Goal: Task Accomplishment & Management: Use online tool/utility

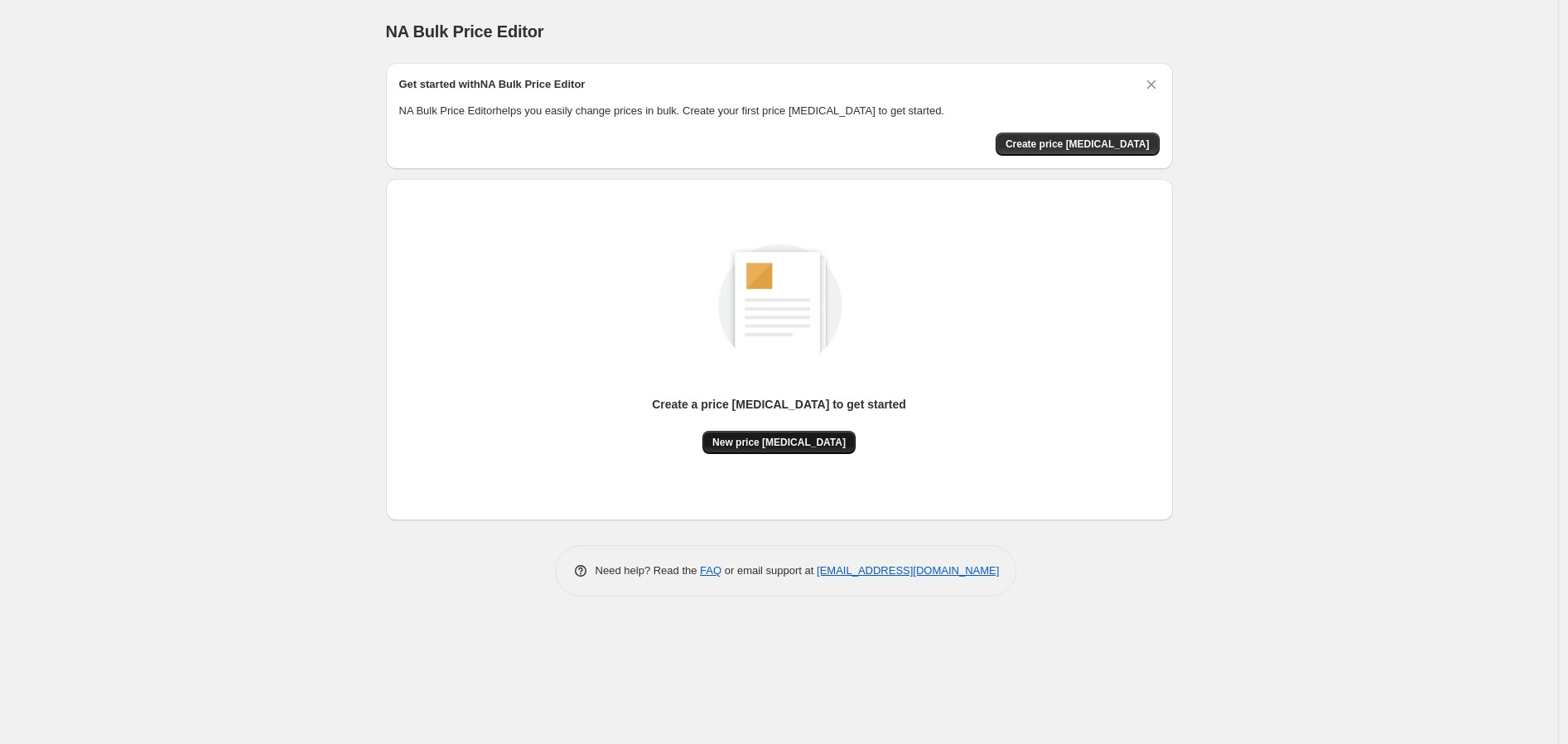
click at [808, 450] on button "New price change job" at bounding box center [779, 442] width 153 height 24
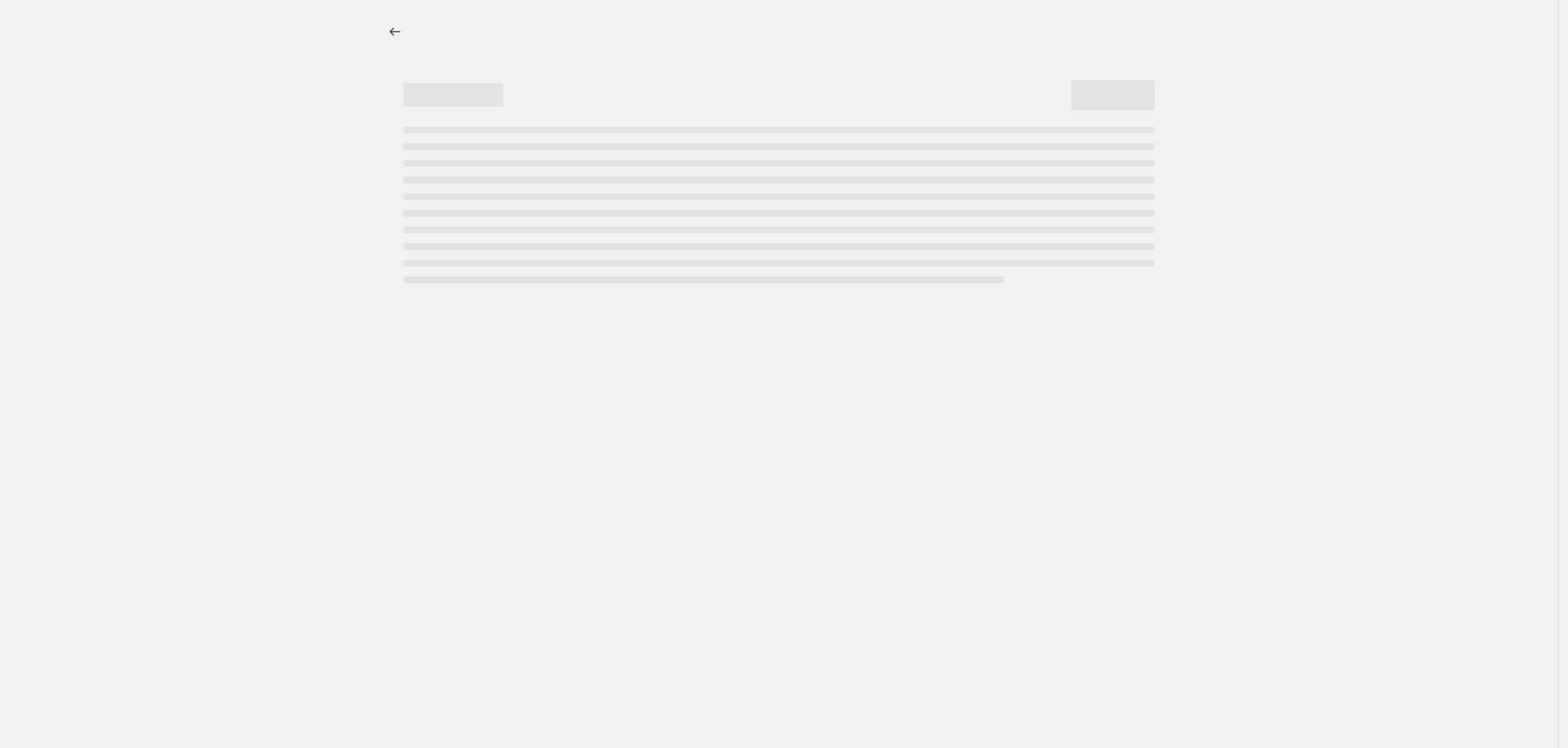
select select "percentage"
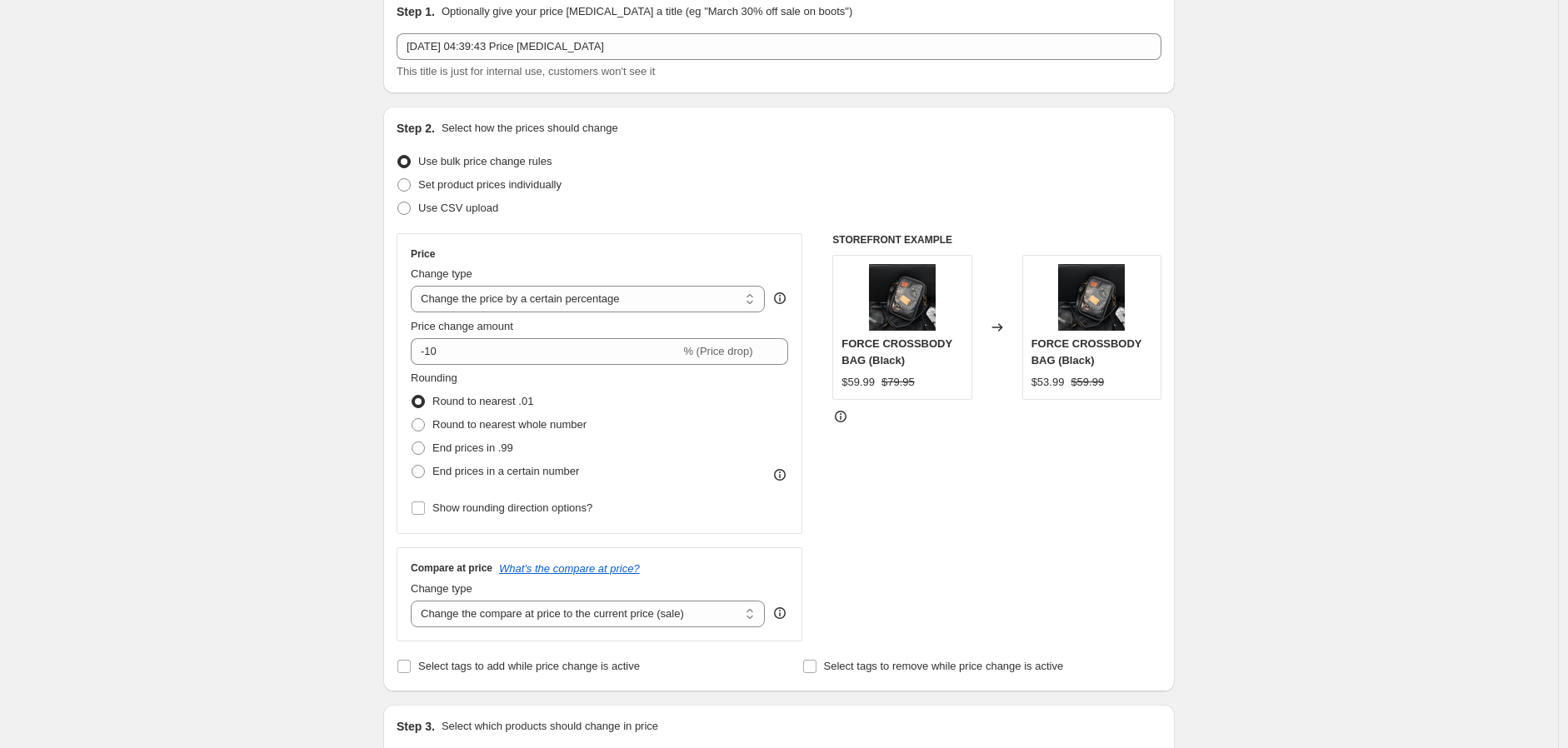
scroll to position [93, 0]
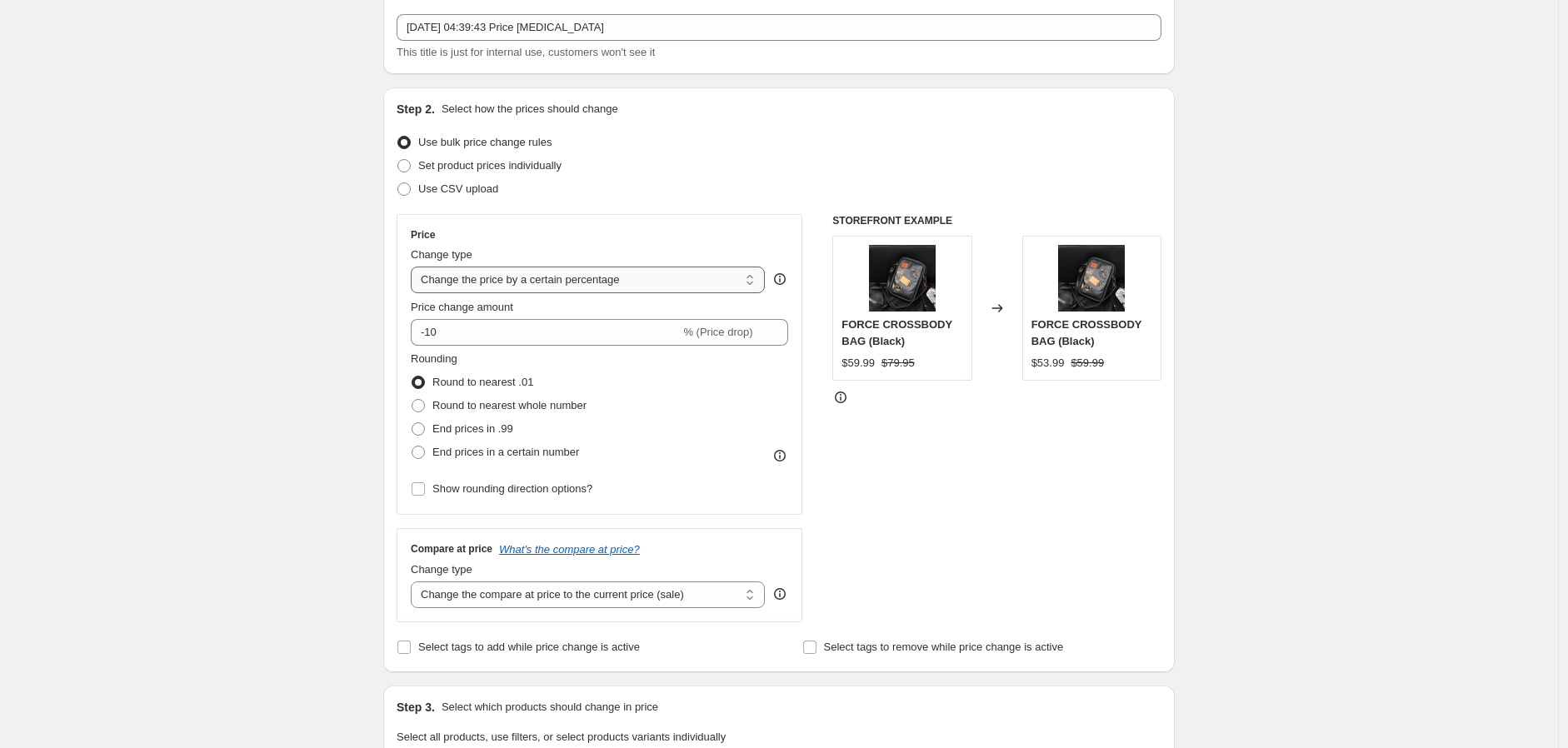
drag, startPoint x: 780, startPoint y: 275, endPoint x: 720, endPoint y: 284, distance: 60.7
click at [720, 284] on select "Change the price to a certain amount Change the price by a certain amount Chang…" at bounding box center [588, 280] width 354 height 27
click at [480, 335] on input "-10" at bounding box center [546, 332] width 269 height 27
drag, startPoint x: 479, startPoint y: 335, endPoint x: 430, endPoint y: 335, distance: 49.0
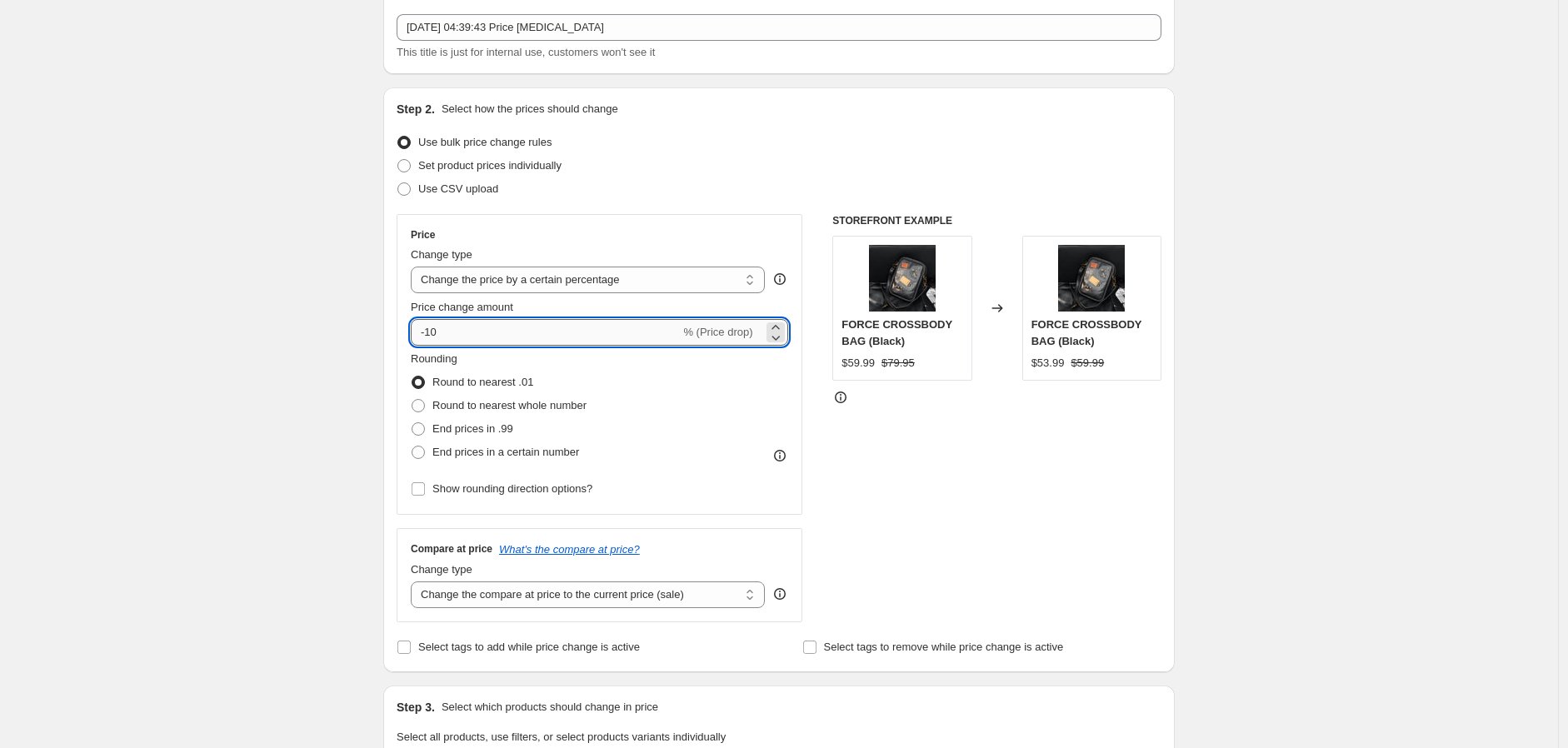
click at [430, 335] on input "-10" at bounding box center [546, 332] width 269 height 27
type input "-4"
type input "-3"
click at [346, 383] on div "Create new price change job. This page is ready Create new price change job Dra…" at bounding box center [779, 739] width 1558 height 1665
click at [425, 427] on span at bounding box center [417, 428] width 13 height 13
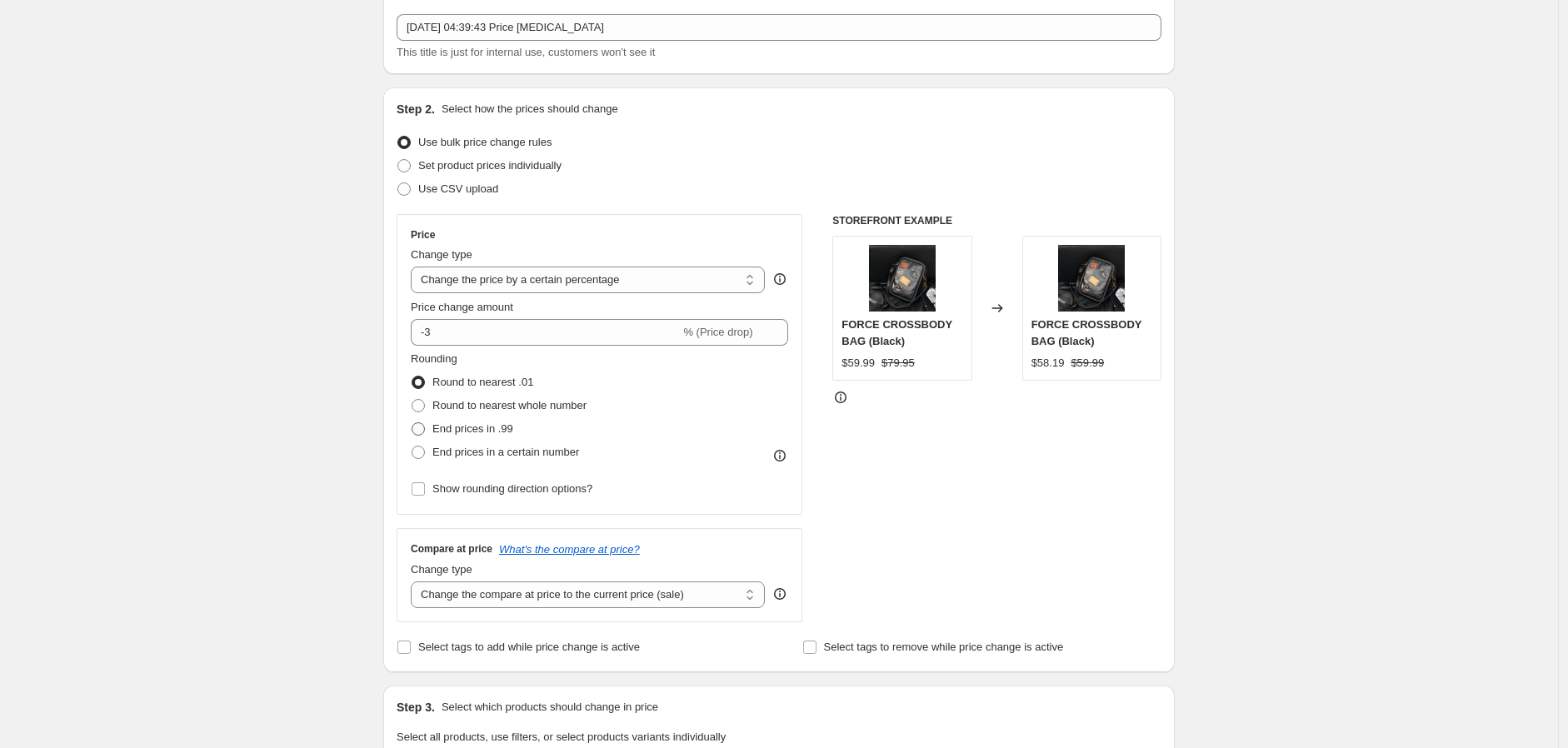
click at [412, 423] on input "End prices in .99" at bounding box center [411, 422] width 1 height 1
radio input "true"
click at [425, 491] on input "Show rounding direction options?" at bounding box center [417, 488] width 13 height 13
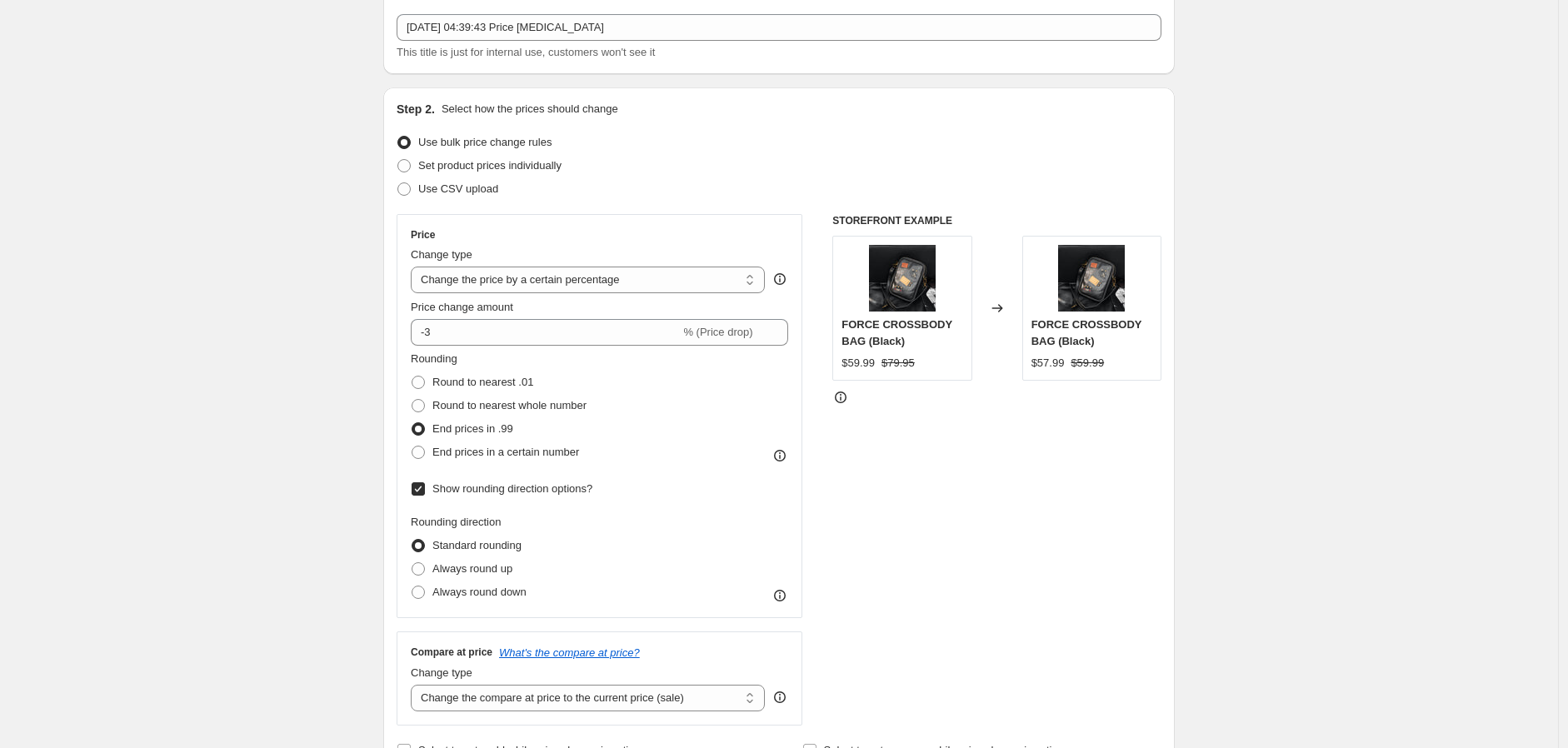
click at [425, 491] on input "Show rounding direction options?" at bounding box center [417, 488] width 13 height 13
checkbox input "false"
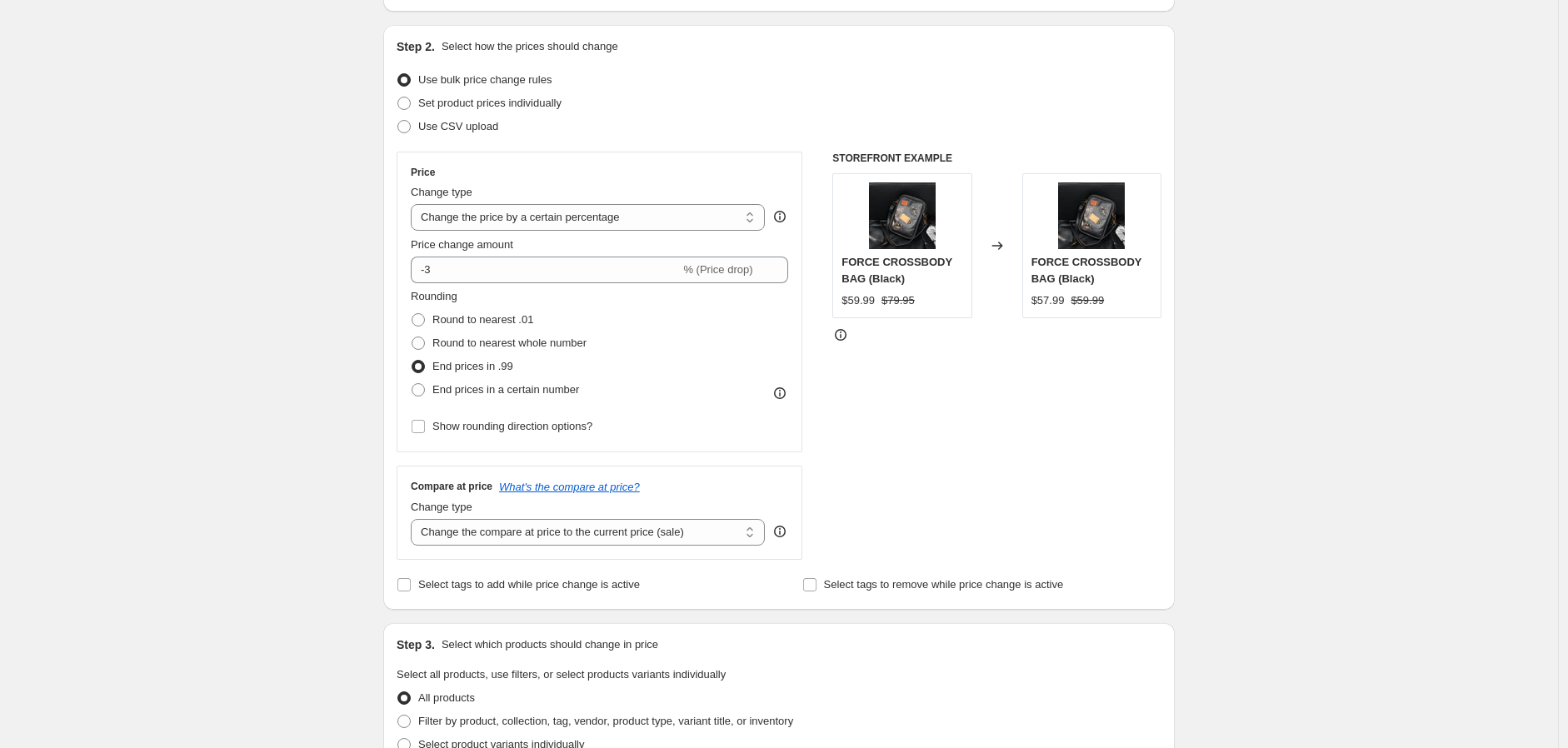
scroll to position [278, 0]
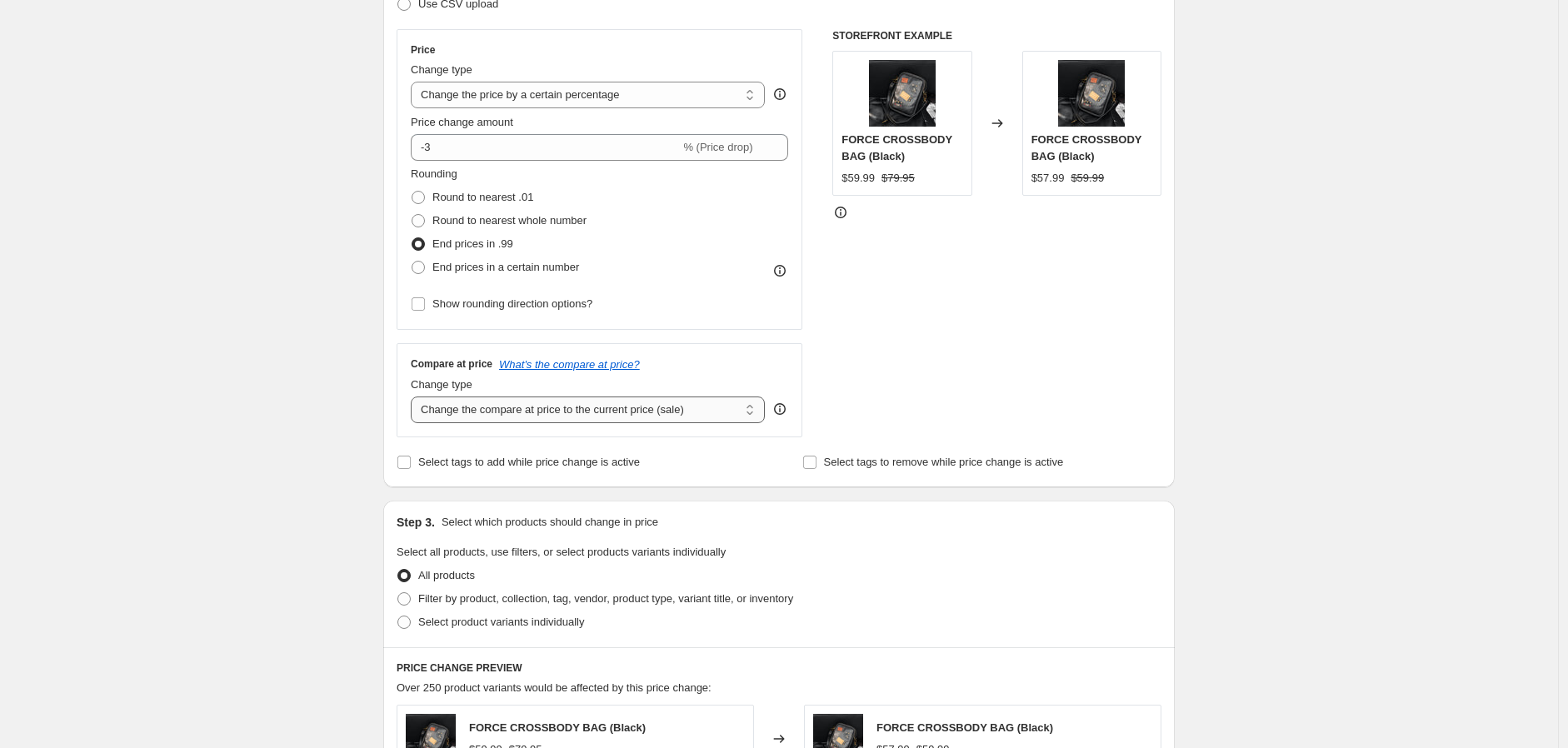
click at [723, 416] on select "Change the compare at price to the current price (sale) Change the compare at p…" at bounding box center [588, 409] width 354 height 27
select select "no_change"
click at [415, 396] on select "Change the compare at price to the current price (sale) Change the compare at p…" at bounding box center [588, 409] width 354 height 27
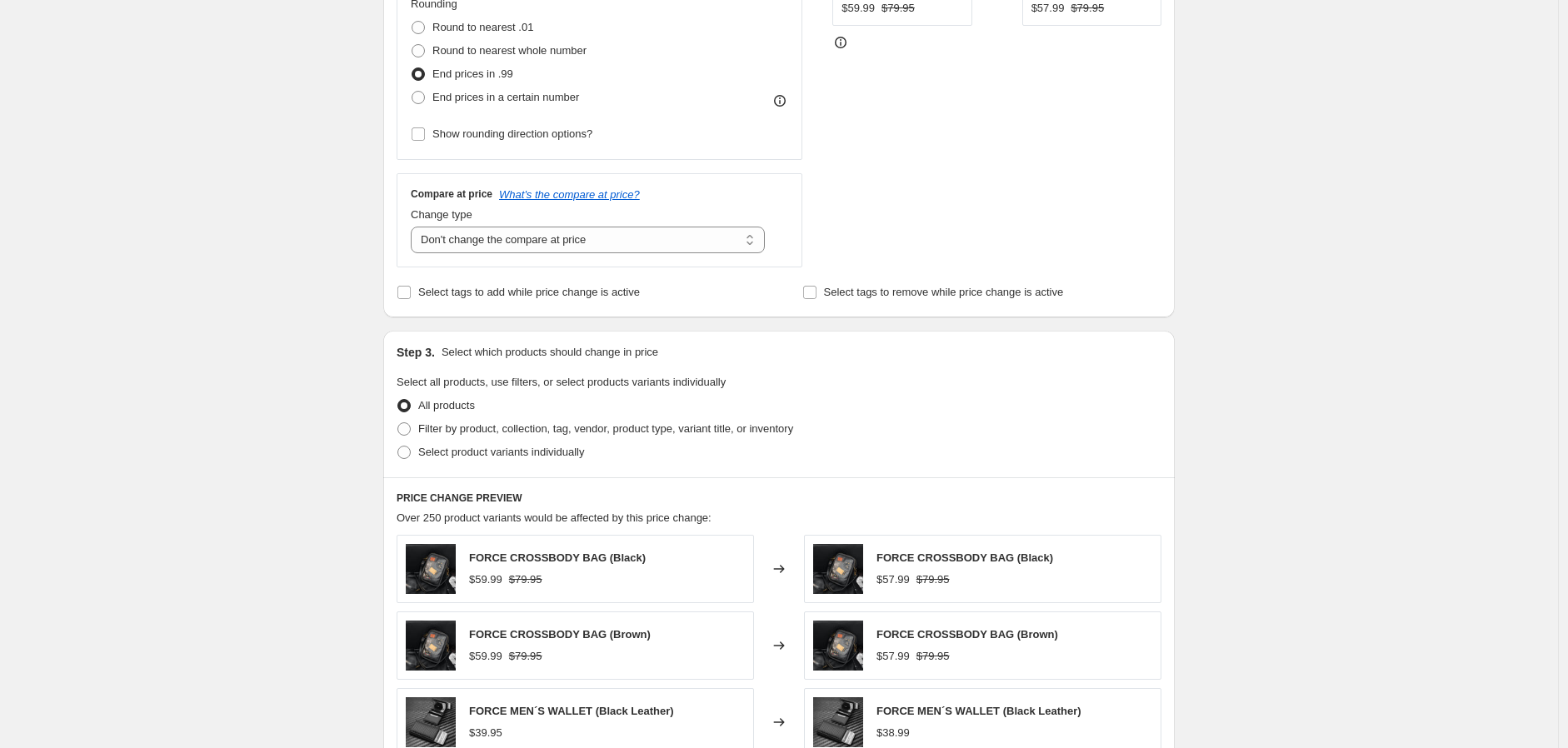
scroll to position [462, 0]
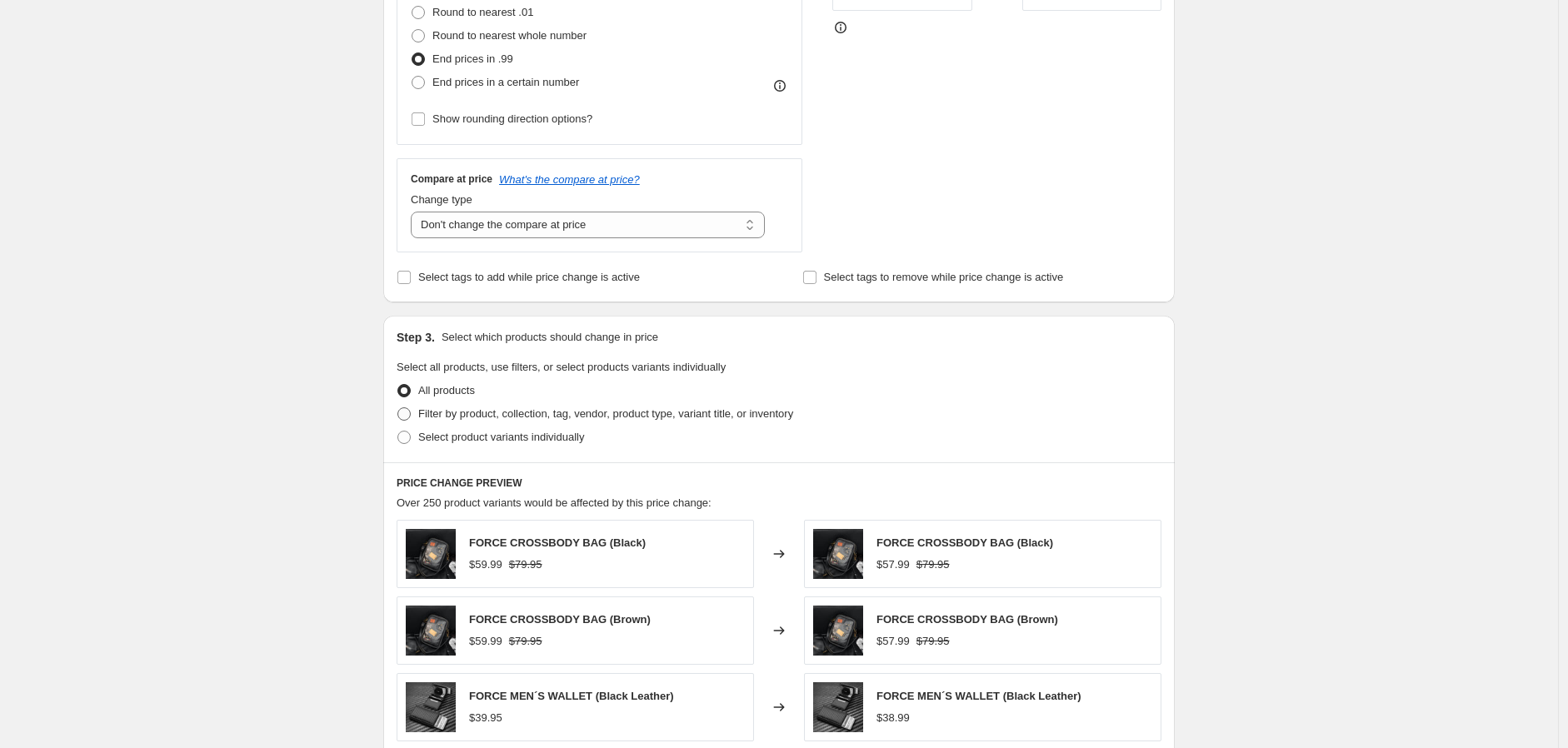
click at [430, 411] on span "Filter by product, collection, tag, vendor, product type, variant title, or inv…" at bounding box center [605, 413] width 375 height 13
click at [398, 408] on input "Filter by product, collection, tag, vendor, product type, variant title, or inv…" at bounding box center [397, 407] width 1 height 1
radio input "true"
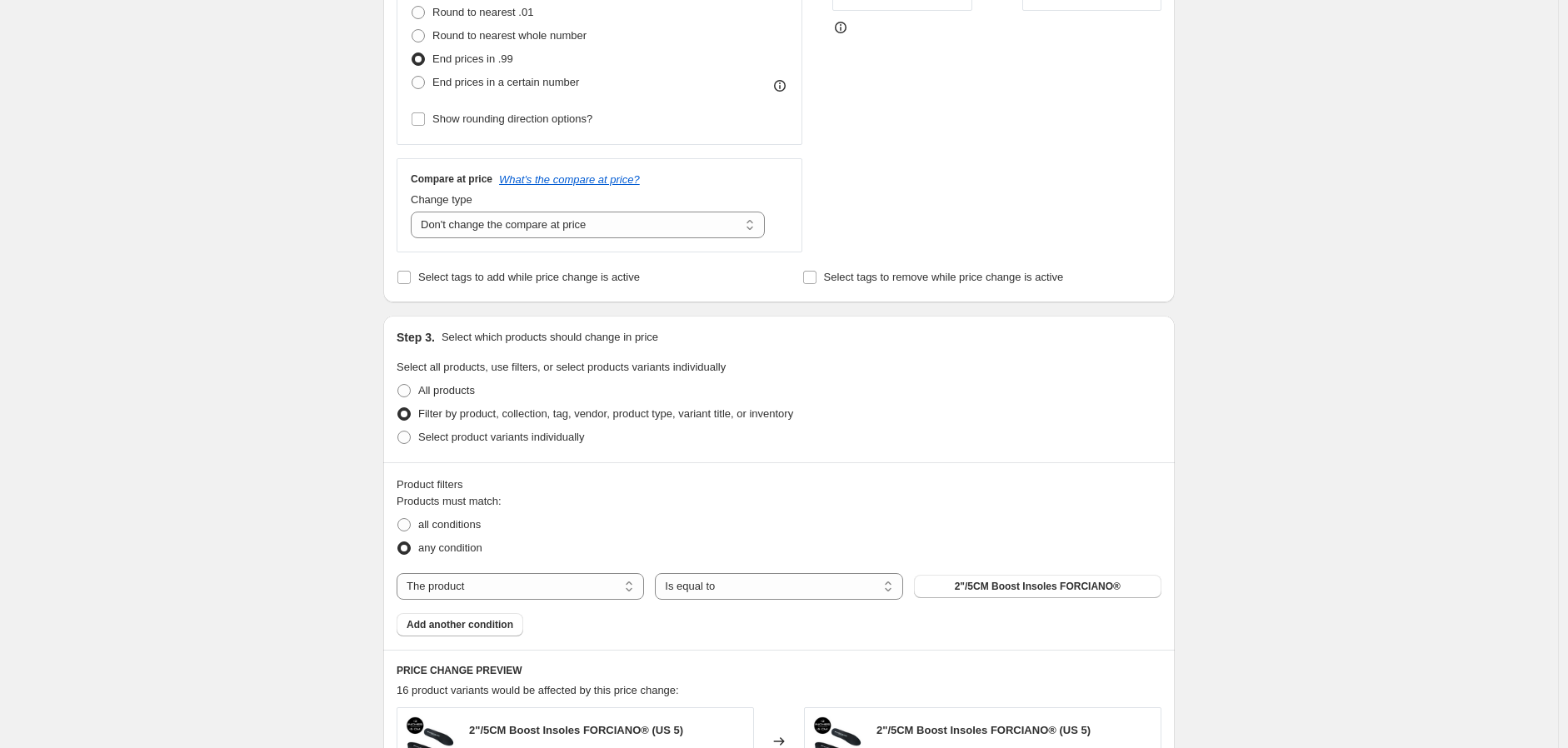
scroll to position [554, 0]
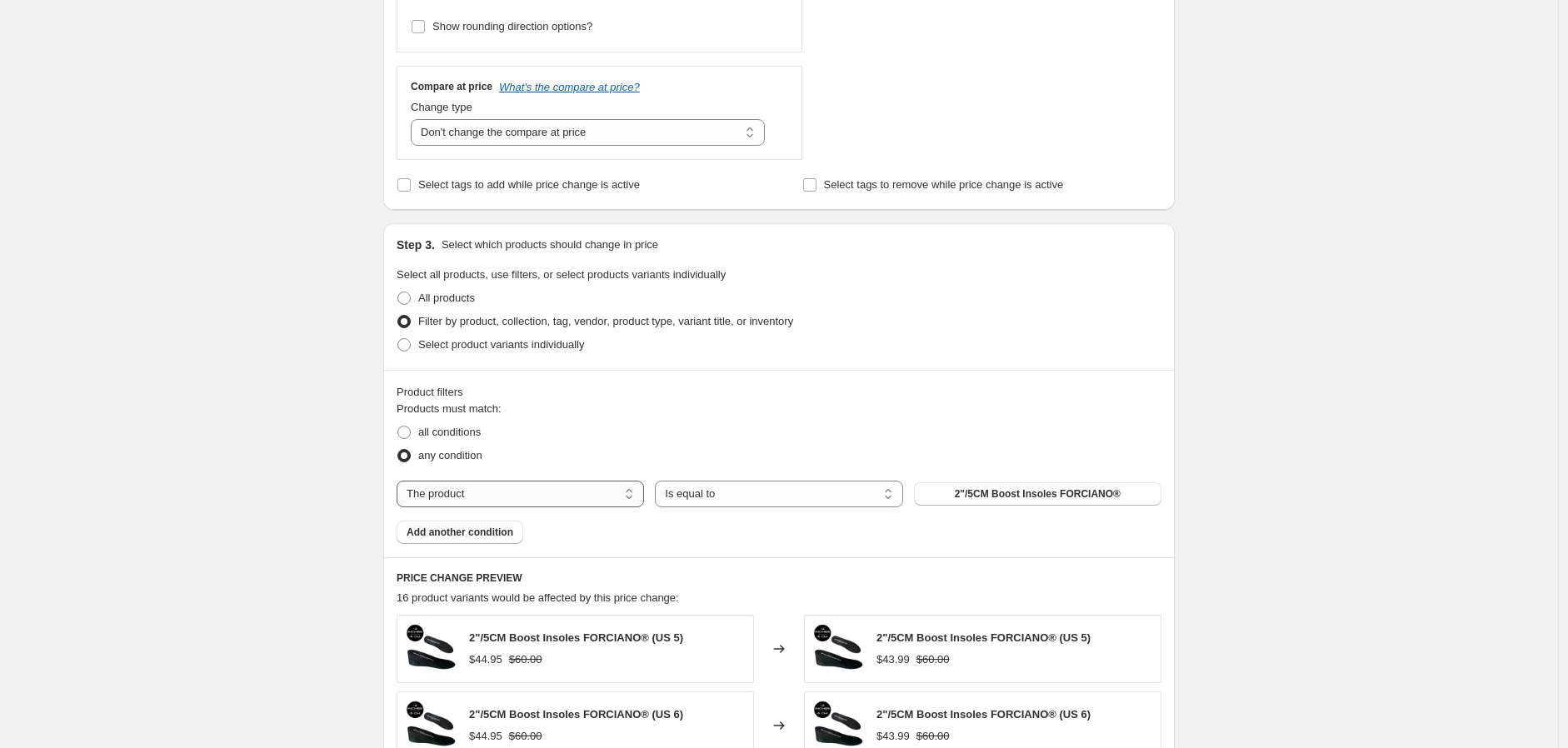
click at [588, 487] on select "The product The product's collection The product's tag The product's vendor The…" at bounding box center [520, 493] width 247 height 27
click at [952, 485] on button "2"/5CM Boost Insoles FORCIANO®" at bounding box center [1038, 494] width 247 height 24
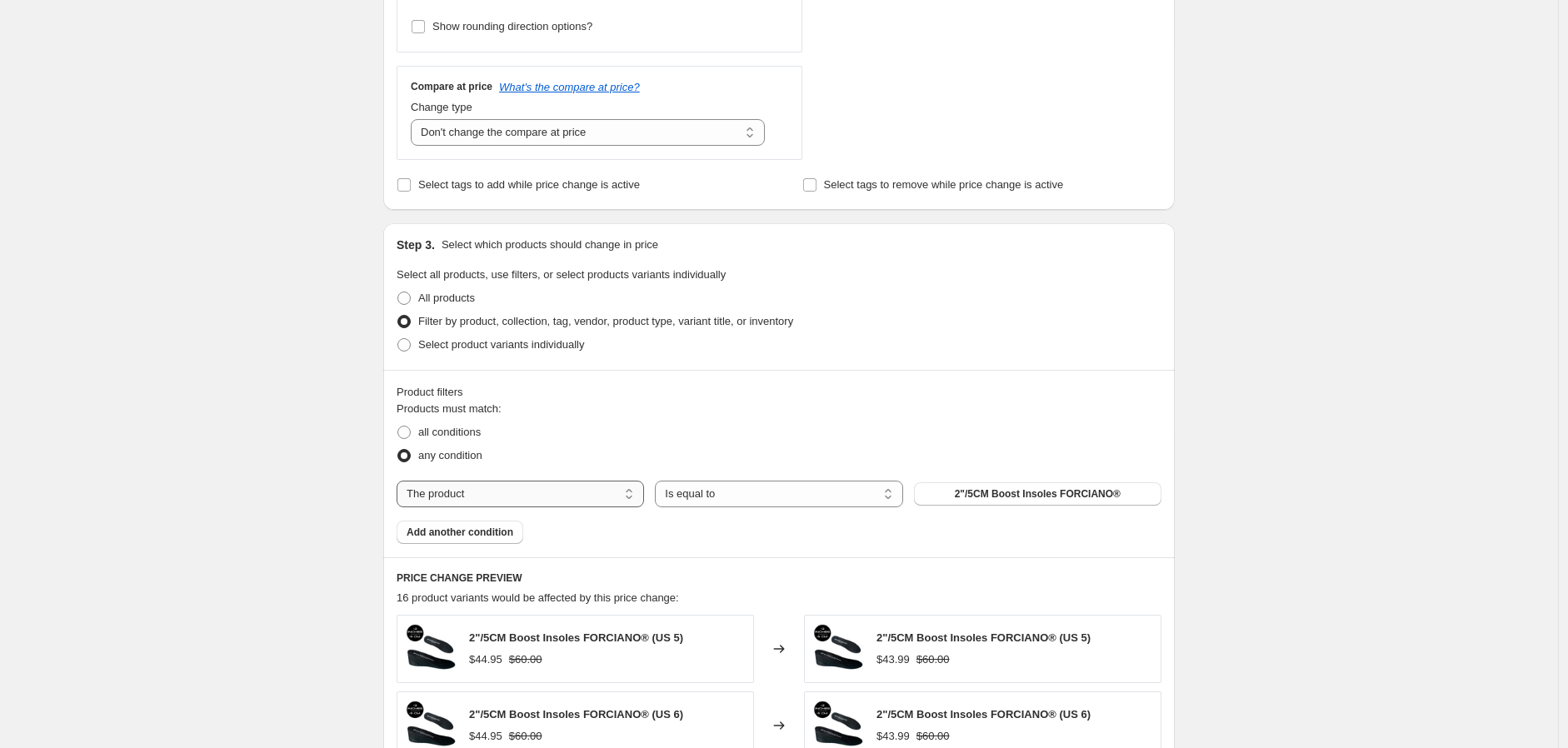
click at [527, 501] on select "The product The product's collection The product's tag The product's vendor The…" at bounding box center [520, 493] width 247 height 27
select select "collection"
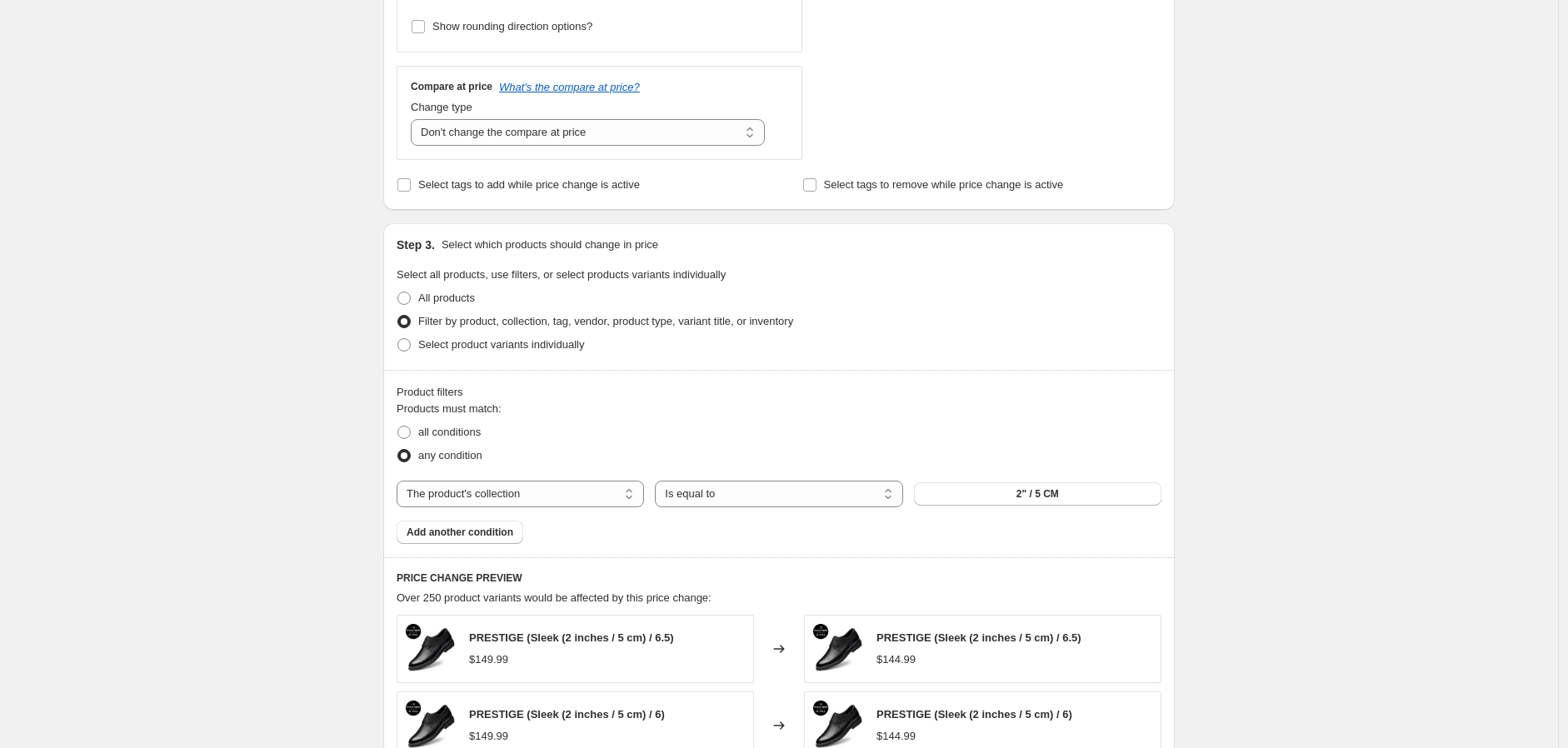
click at [984, 506] on div "Products must match: all conditions any condition The product The product's col…" at bounding box center [779, 471] width 765 height 143
click at [984, 496] on button "2" / 5 CM" at bounding box center [1038, 494] width 247 height 24
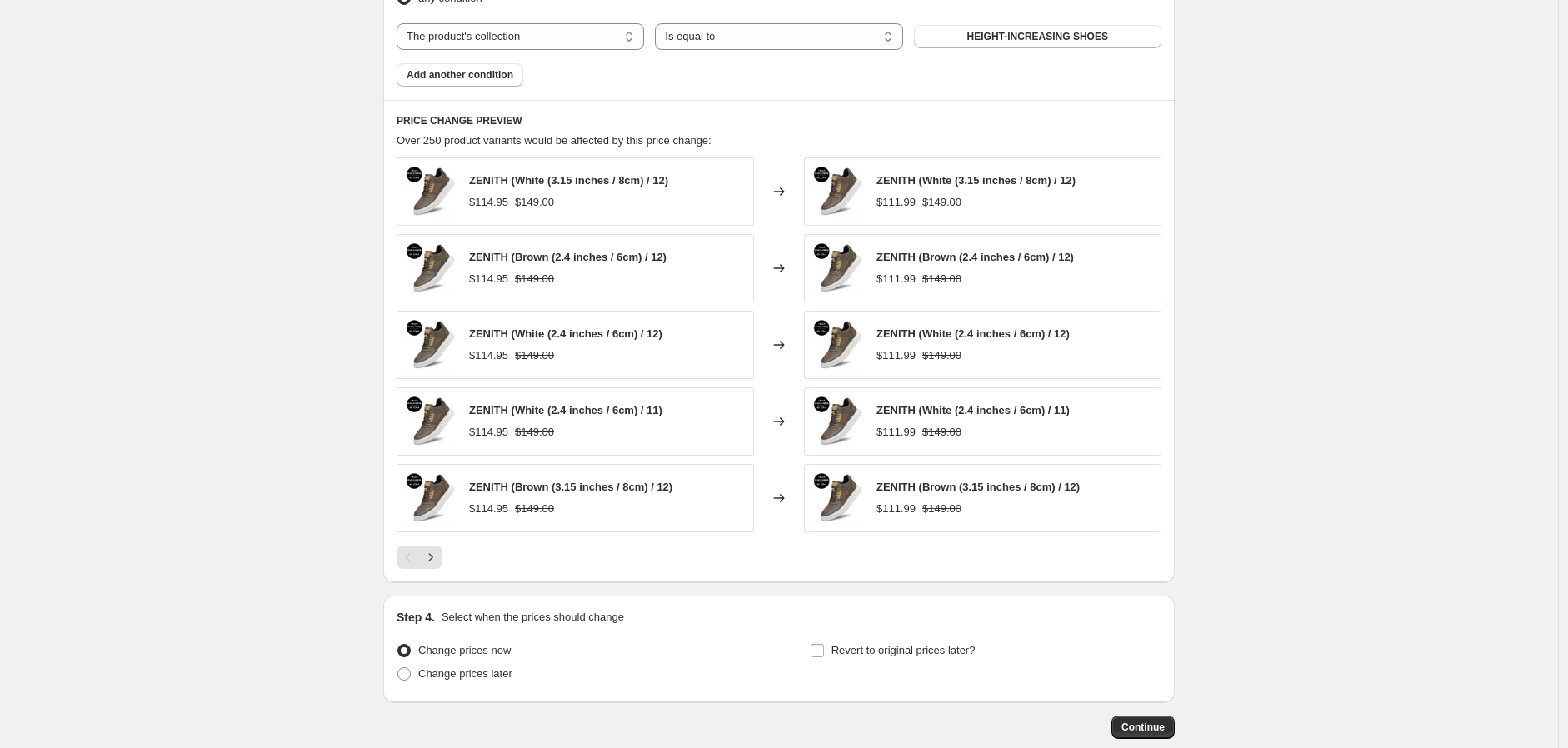
scroll to position [827, 0]
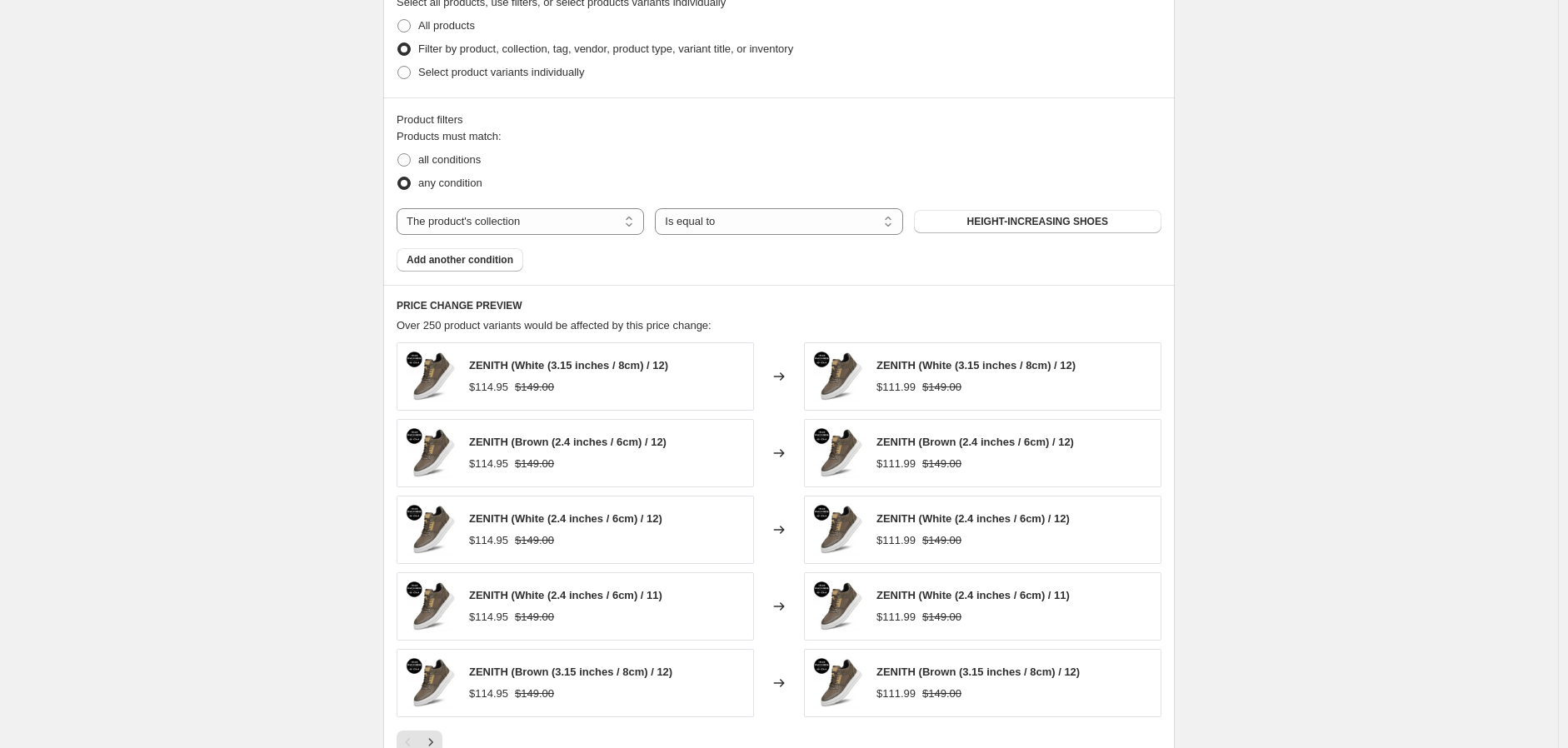
click at [461, 273] on div "Product filters Products must match: all conditions any condition The product T…" at bounding box center [779, 192] width 792 height 188
click at [459, 270] on button "Add another condition" at bounding box center [460, 260] width 127 height 24
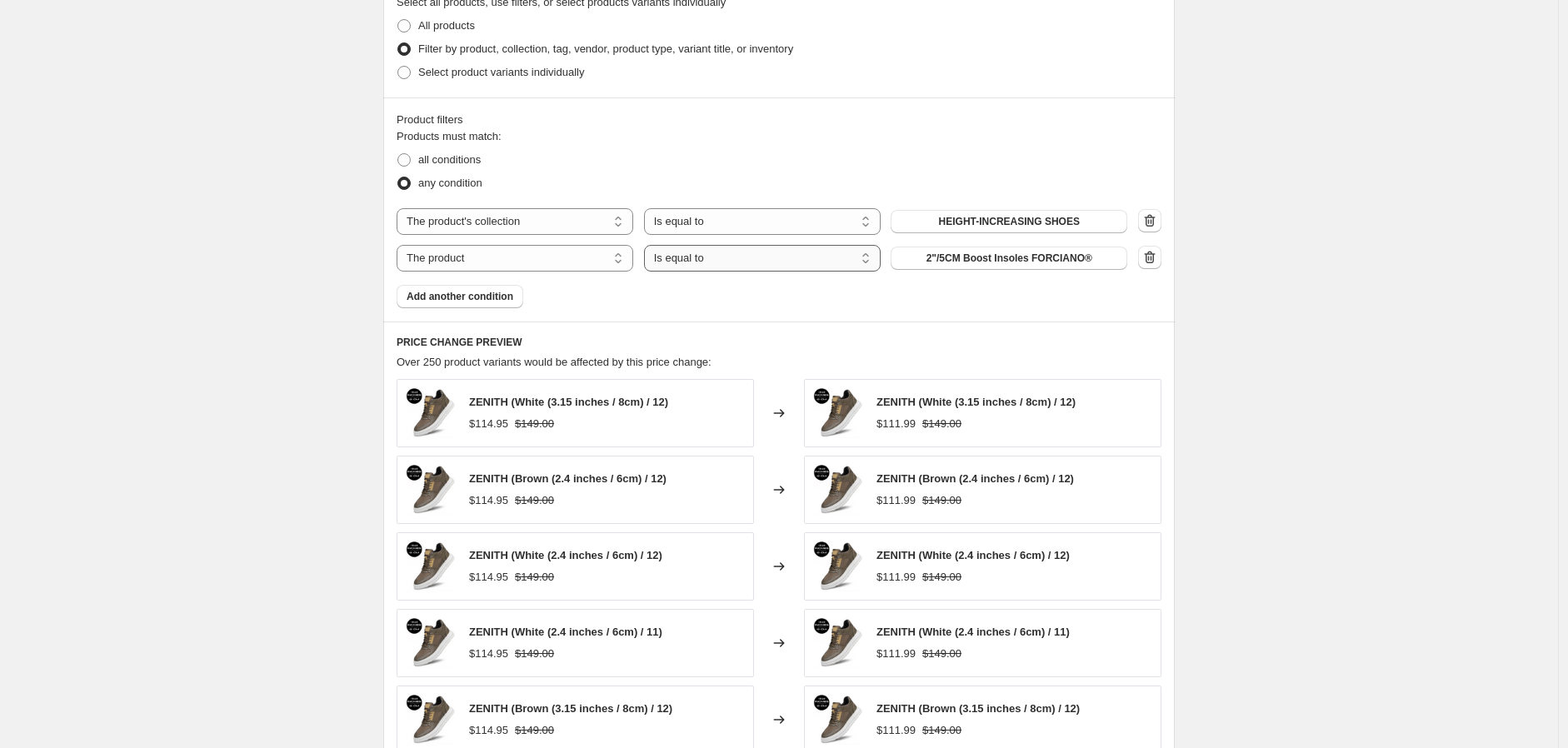
click at [732, 252] on select "Is equal to Is not equal to" at bounding box center [762, 258] width 236 height 27
select select "not_equal"
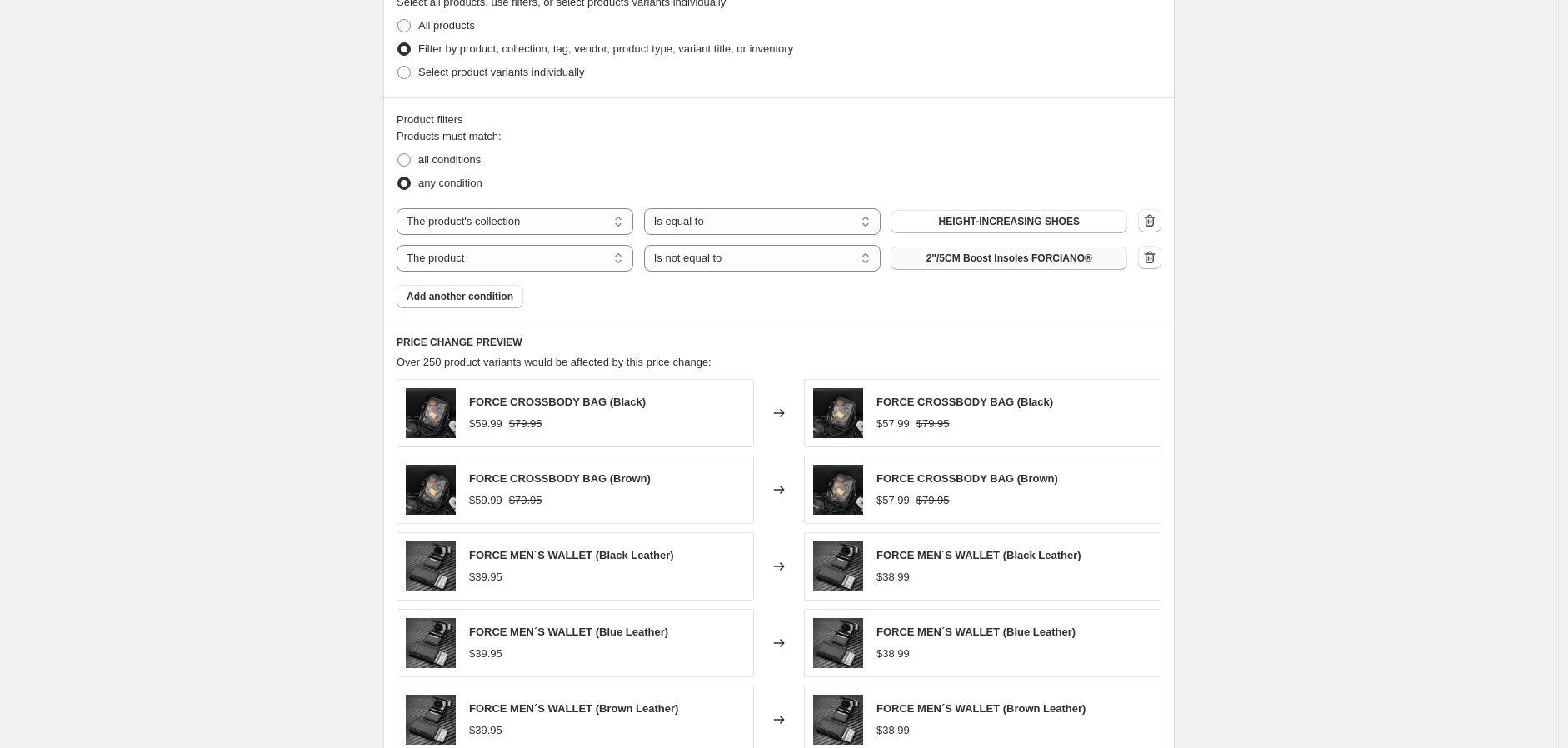
click at [947, 268] on button "2"/5CM Boost Insoles FORCIANO®" at bounding box center [1008, 258] width 236 height 24
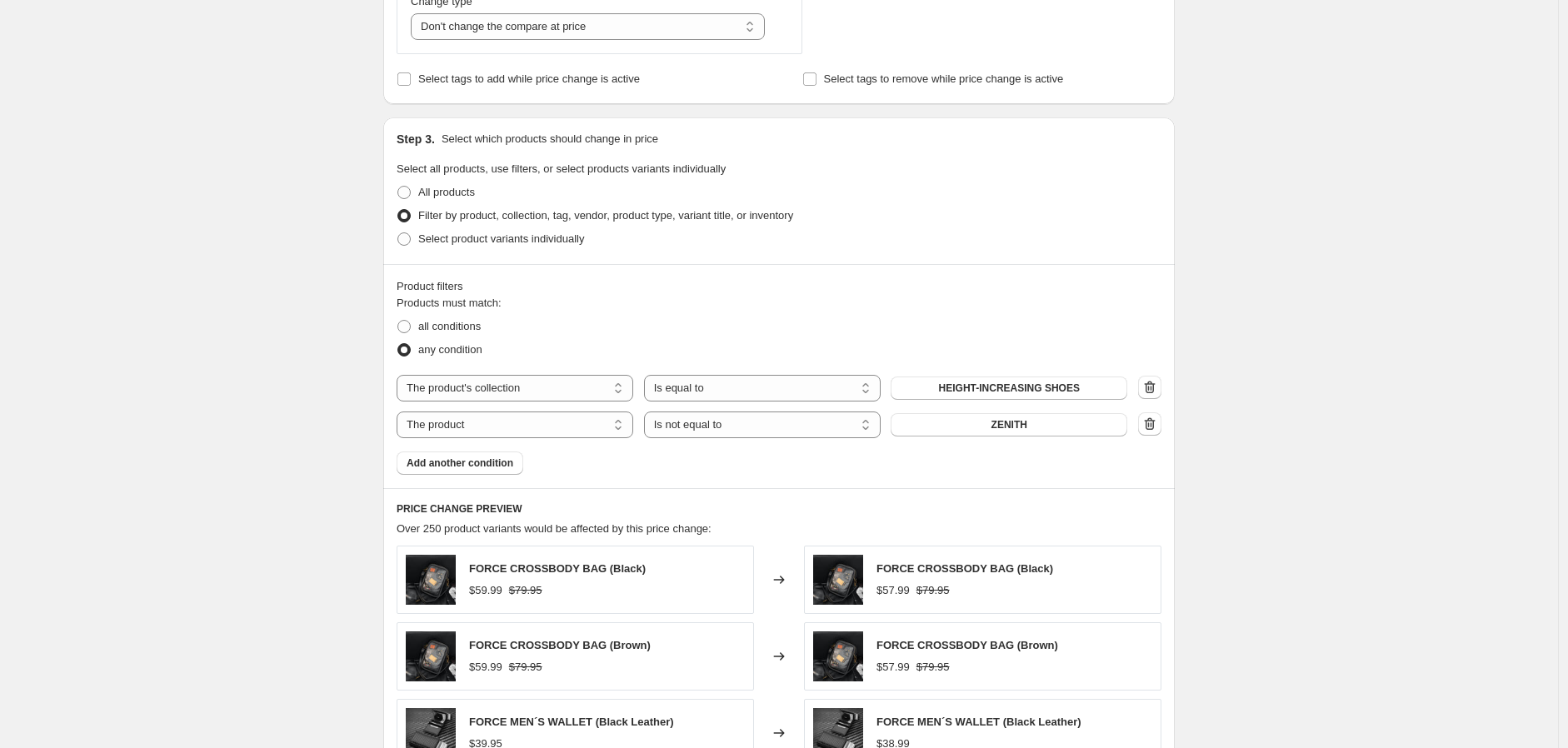
scroll to position [833, 0]
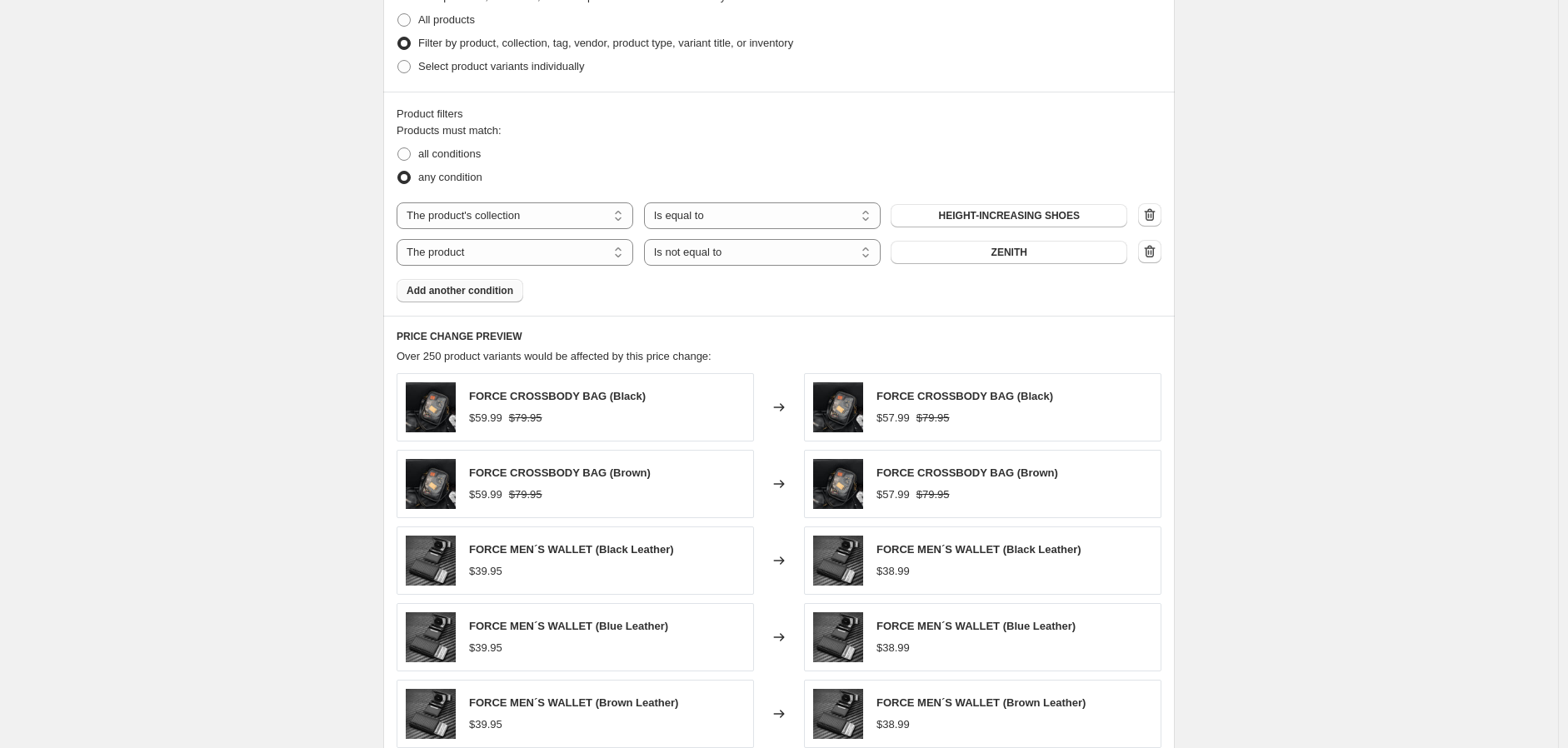
click at [464, 293] on span "Add another condition" at bounding box center [460, 290] width 107 height 13
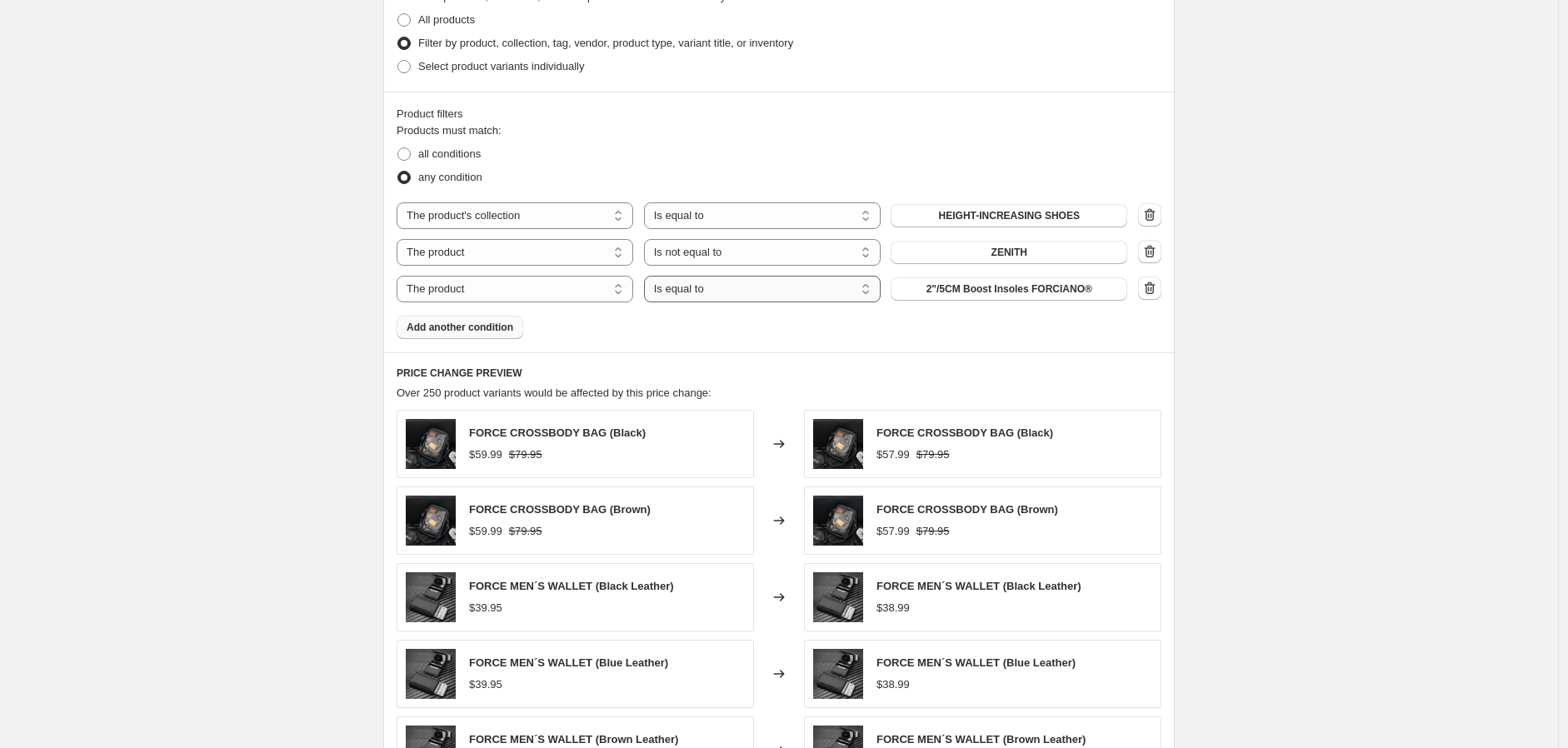
click at [746, 279] on select "Is equal to Is not equal to" at bounding box center [762, 289] width 236 height 27
click at [649, 276] on select "Is equal to Is not equal to" at bounding box center [762, 289] width 236 height 27
click at [783, 285] on select "Is equal to Is not equal to" at bounding box center [762, 289] width 236 height 27
select select "not_equal"
click at [1015, 293] on span "2"/5CM Boost Insoles FORCIANO®" at bounding box center [1009, 289] width 166 height 13
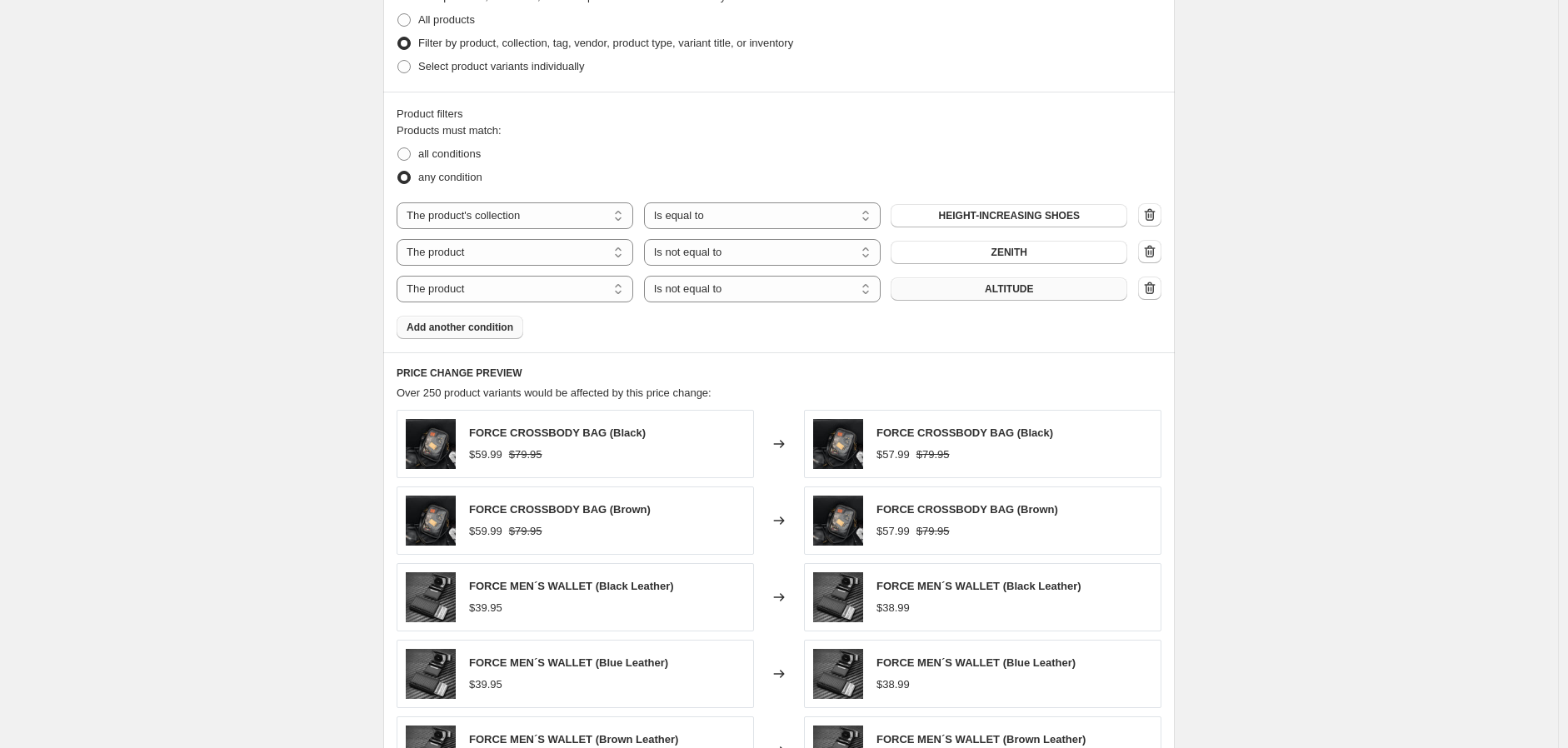
click at [484, 330] on span "Add another condition" at bounding box center [460, 327] width 107 height 13
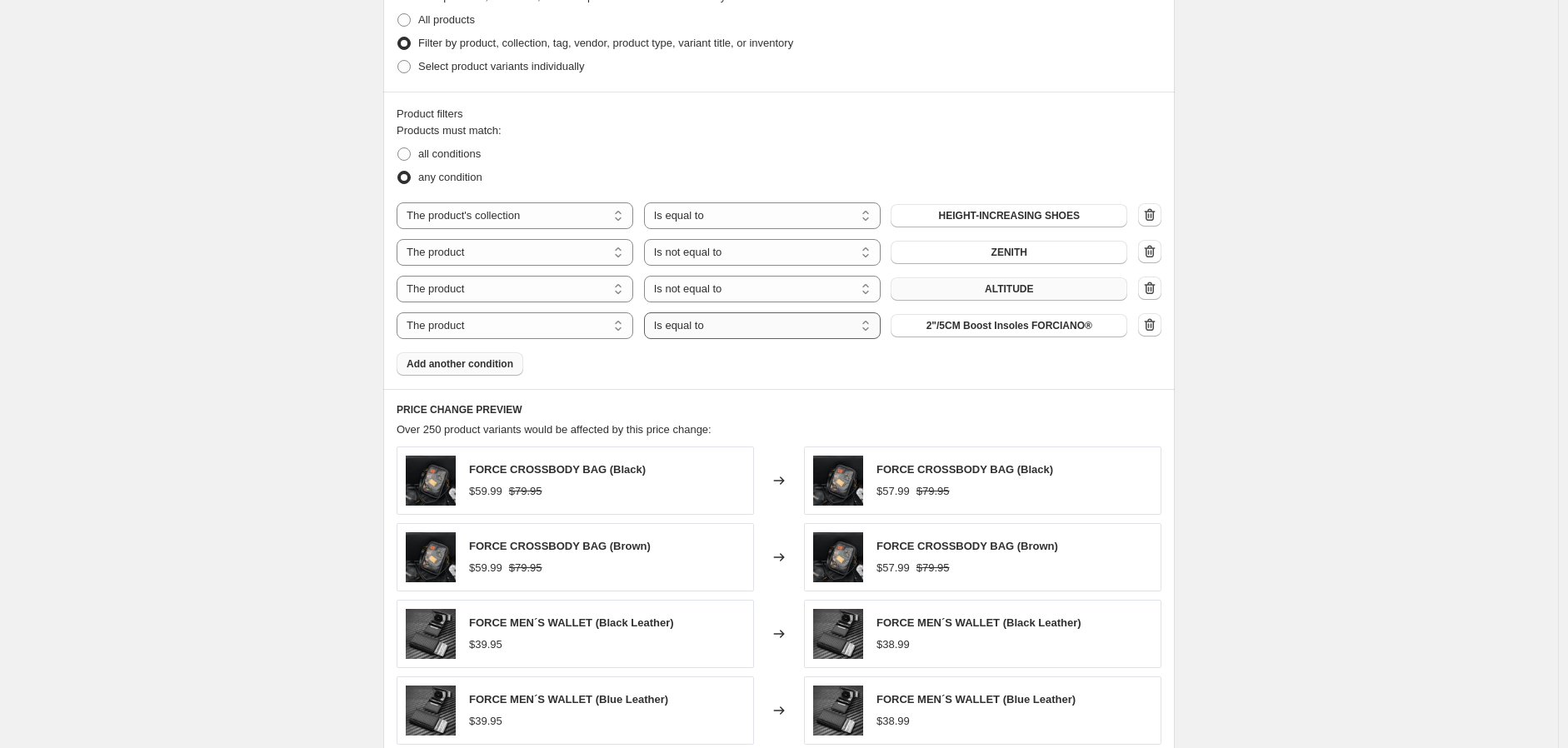
click at [692, 336] on select "Is equal to Is not equal to" at bounding box center [762, 325] width 236 height 27
select select "not_equal"
click at [968, 326] on span "2"/5CM Boost Insoles FORCIANO®" at bounding box center [1009, 325] width 166 height 13
click at [811, 309] on div "The product The product's collection The product's tag The product's vendor The…" at bounding box center [779, 271] width 765 height 136
click at [809, 317] on select "Is equal to Is not equal to" at bounding box center [762, 325] width 236 height 27
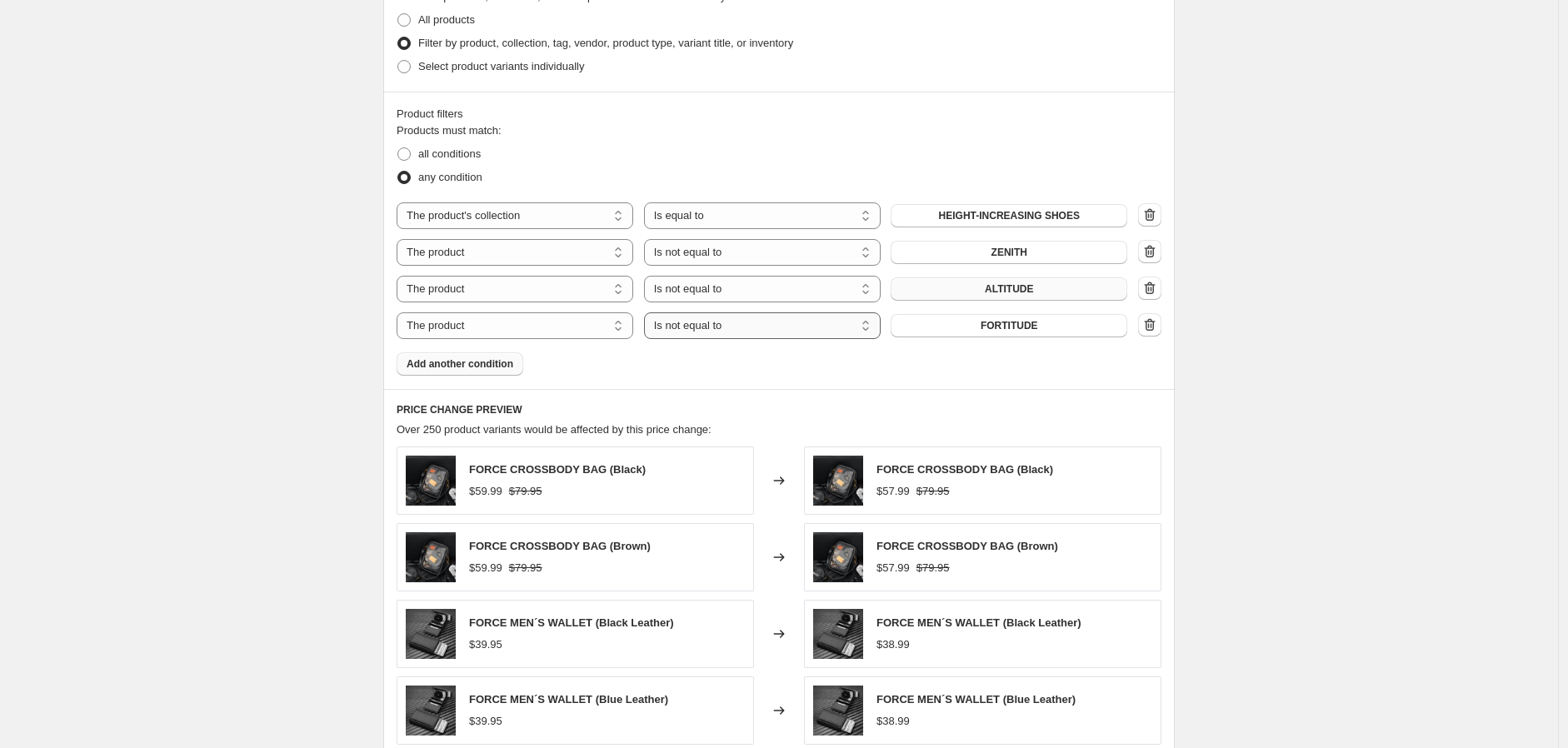
click at [809, 317] on select "Is equal to Is not equal to" at bounding box center [762, 325] width 236 height 27
click at [475, 363] on span "Add another condition" at bounding box center [460, 364] width 107 height 13
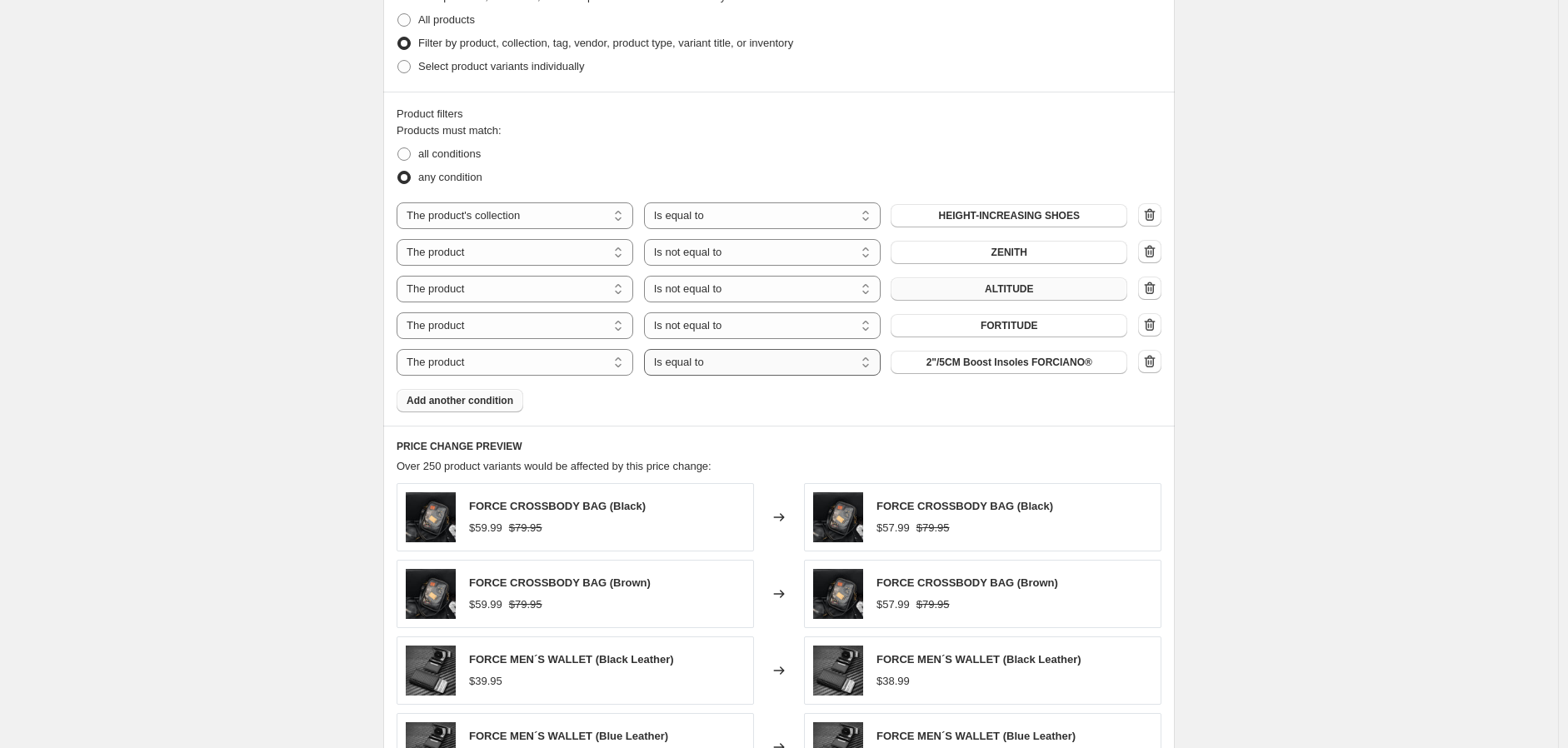
click at [692, 363] on select "Is equal to Is not equal to" at bounding box center [762, 362] width 236 height 27
select select "not_equal"
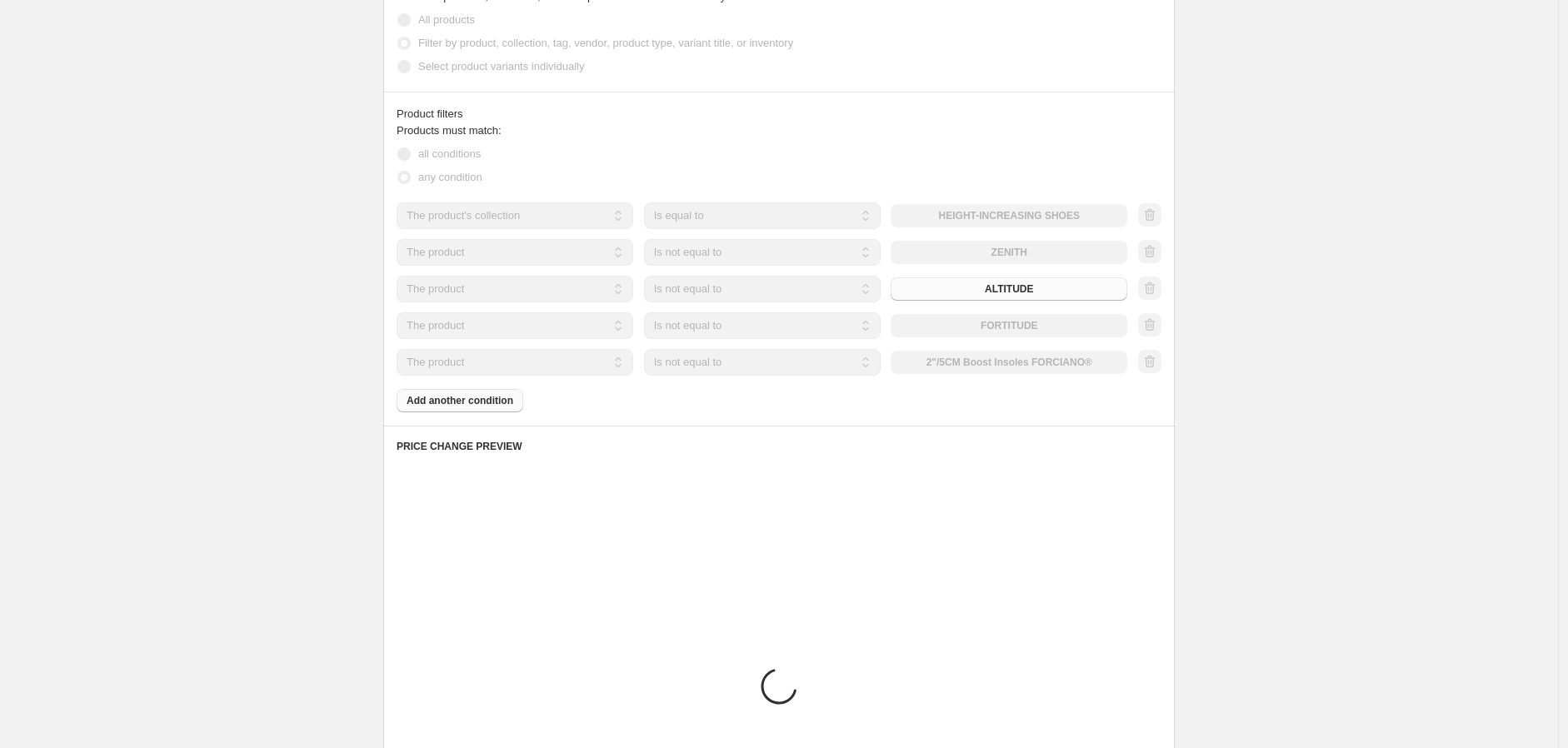
click at [968, 358] on div "The product The product's collection The product's tag The product's vendor The…" at bounding box center [761, 362] width 731 height 27
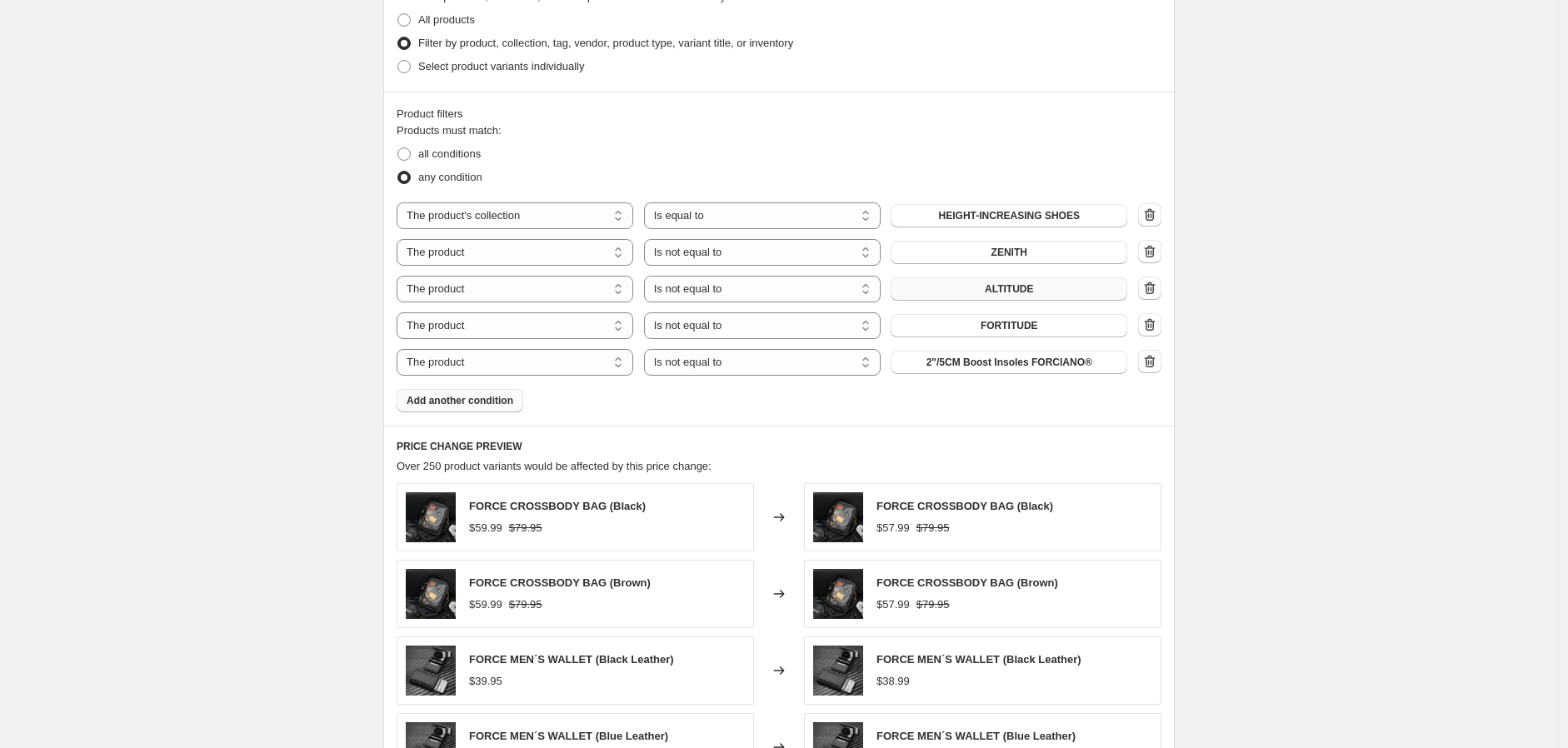
click at [968, 358] on span "2"/5CM Boost Insoles FORCIANO®" at bounding box center [1009, 362] width 166 height 13
click at [487, 389] on button "Add another condition" at bounding box center [460, 401] width 127 height 24
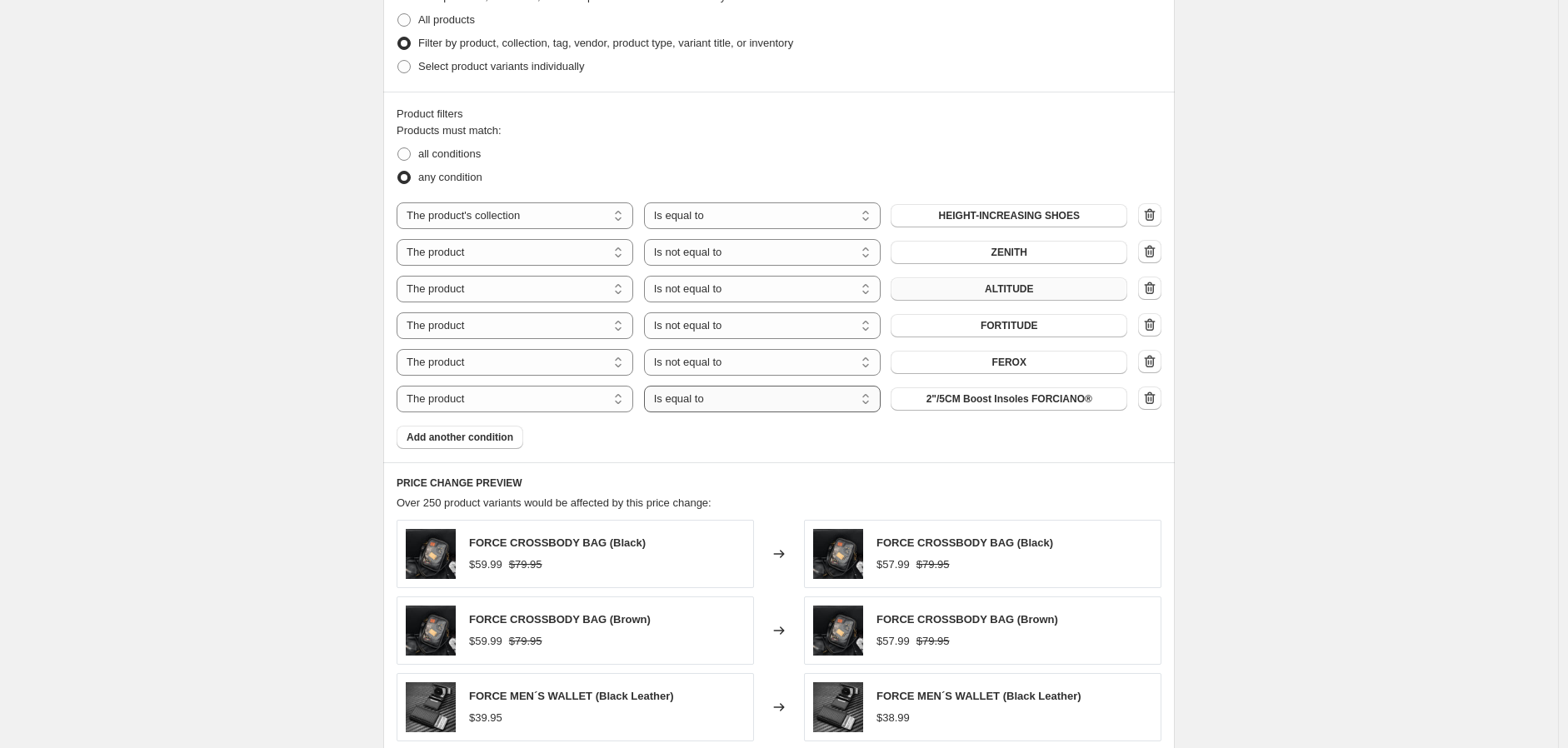
click at [824, 387] on select "Is equal to Is not equal to" at bounding box center [762, 398] width 236 height 27
select select "not_equal"
click at [936, 398] on span "2"/5CM Boost Insoles FORCIANO®" at bounding box center [1009, 398] width 166 height 13
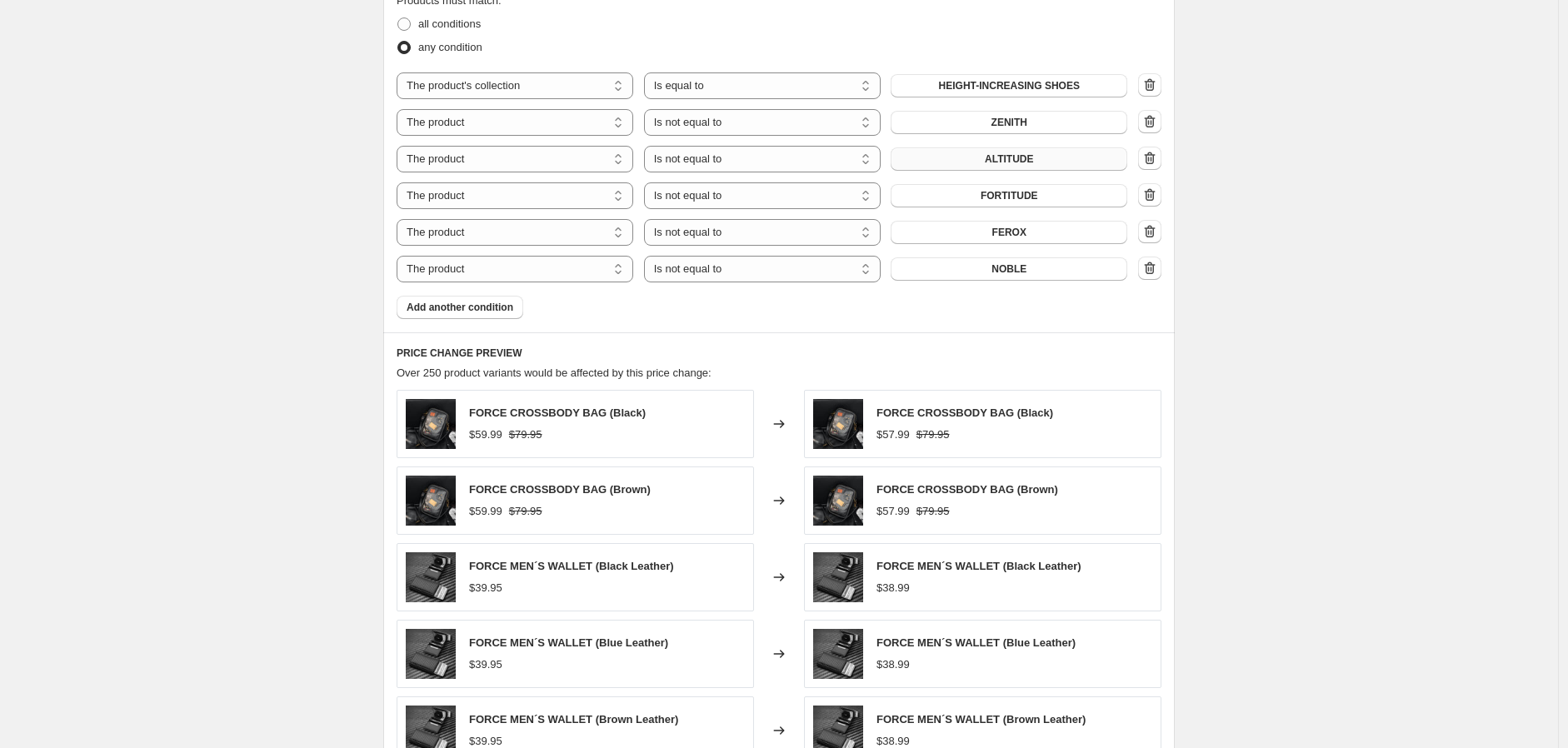
scroll to position [925, 0]
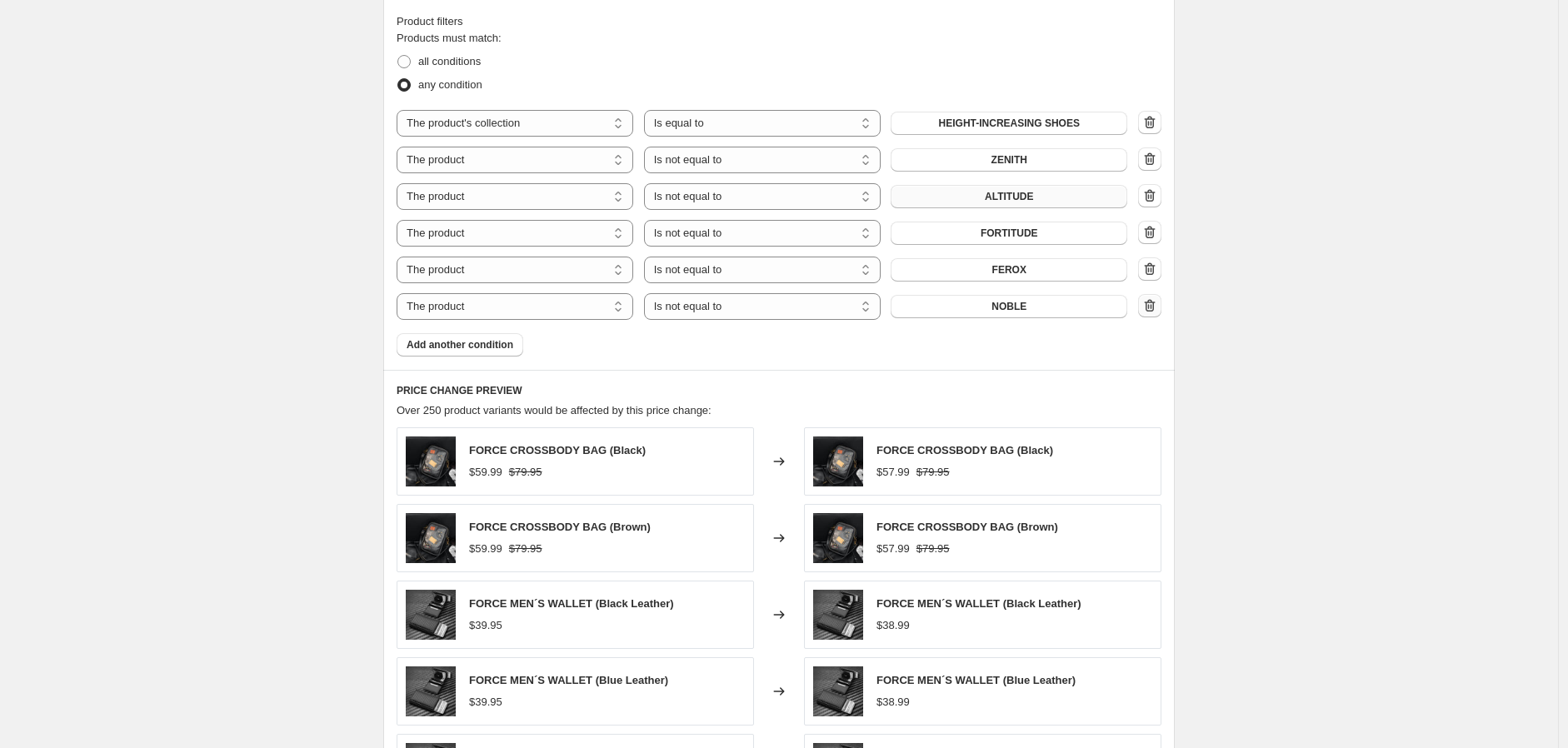
click at [1159, 303] on icon "button" at bounding box center [1150, 305] width 17 height 17
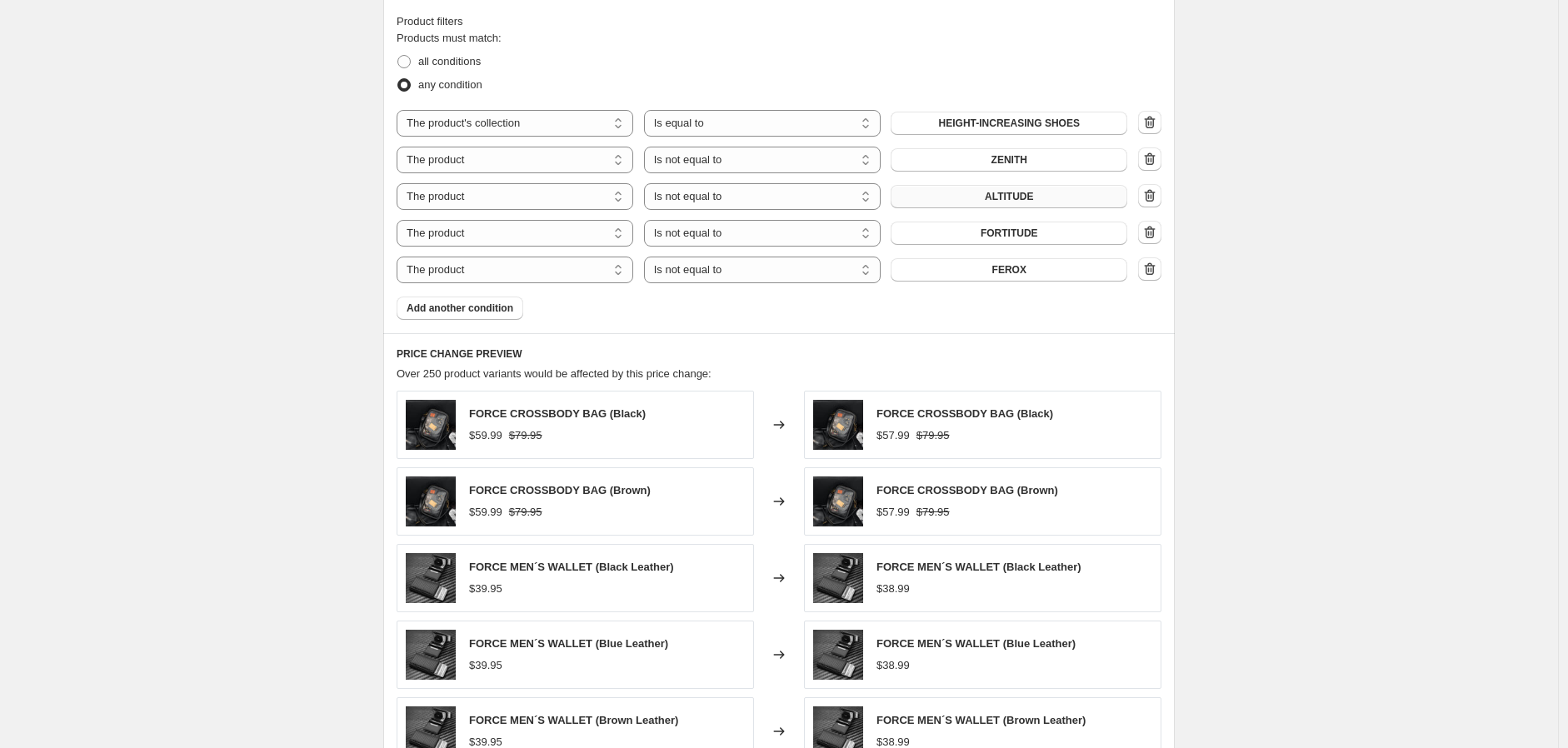
click at [1159, 270] on icon "button" at bounding box center [1150, 269] width 17 height 17
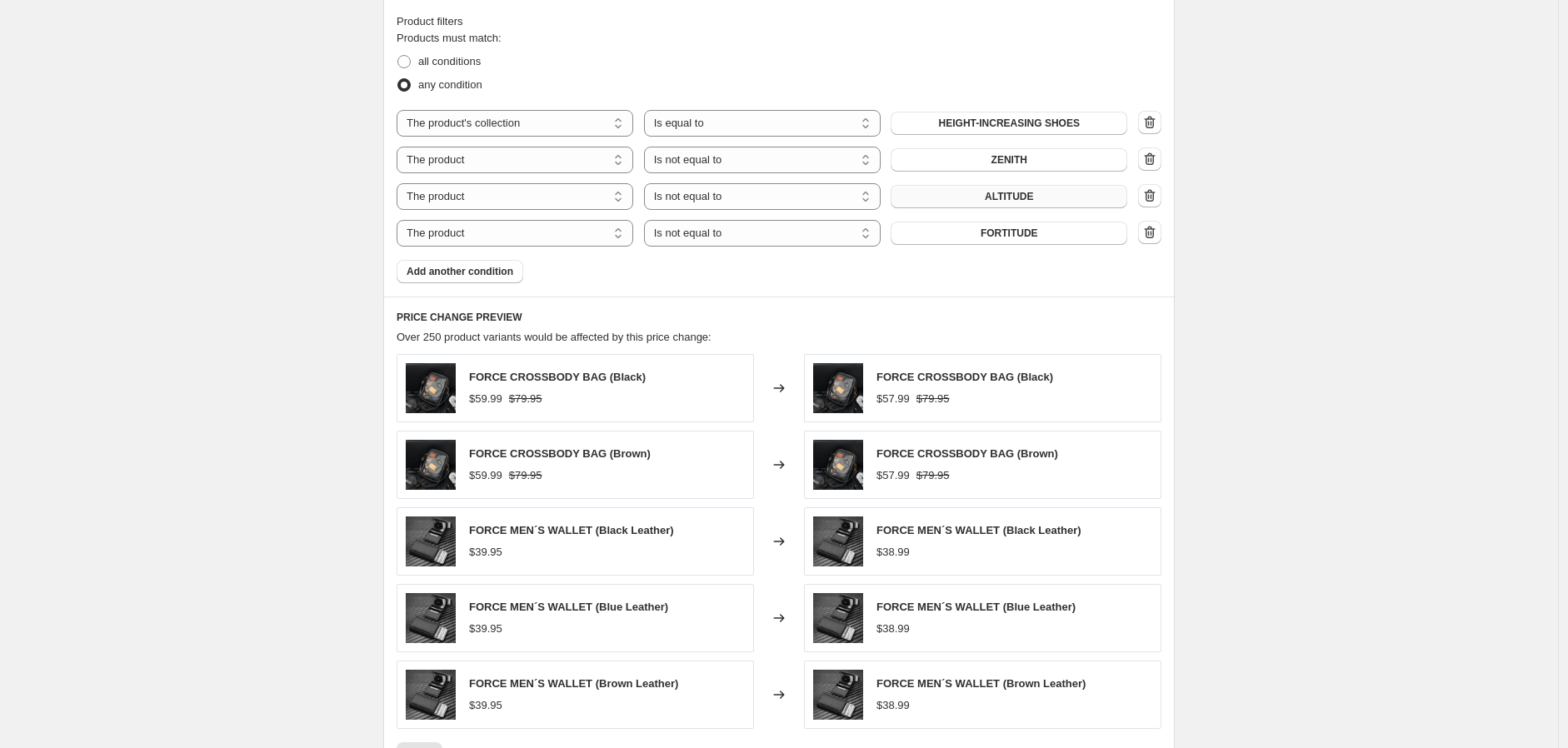
click at [1159, 234] on icon "button" at bounding box center [1150, 232] width 17 height 17
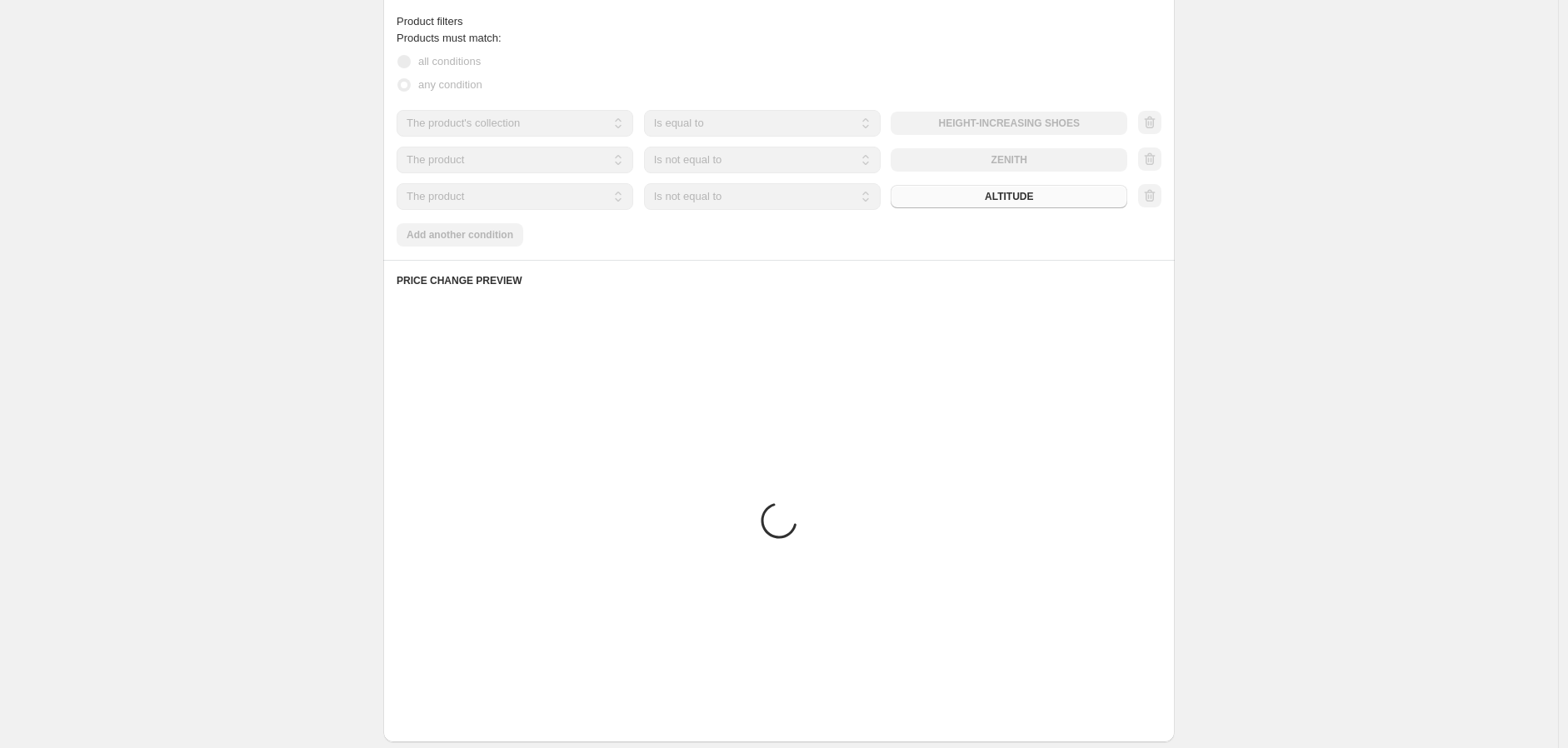
click at [1160, 197] on div at bounding box center [1150, 196] width 24 height 25
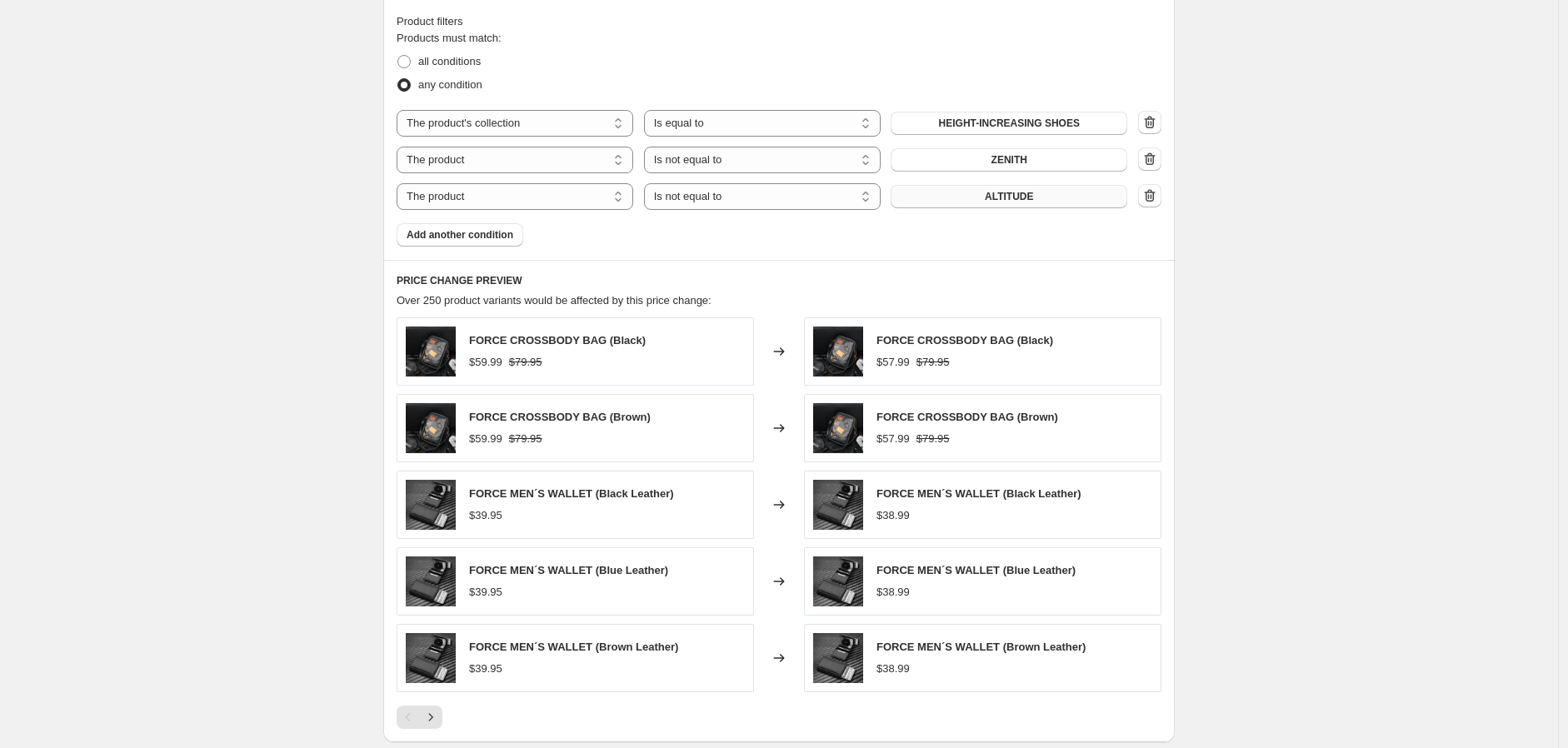
click at [1159, 197] on icon "button" at bounding box center [1150, 196] width 17 height 17
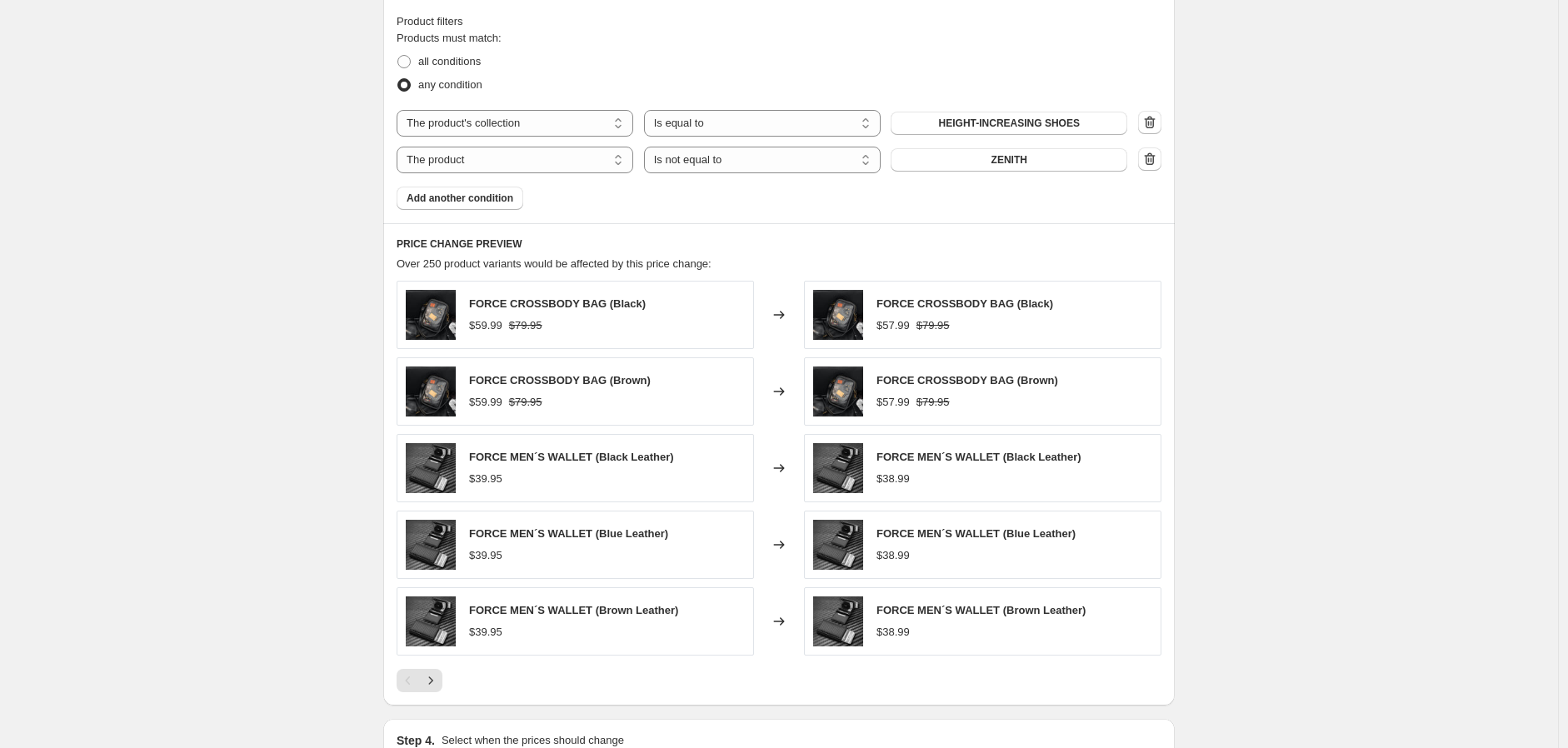
click at [1156, 156] on icon "button" at bounding box center [1150, 159] width 17 height 17
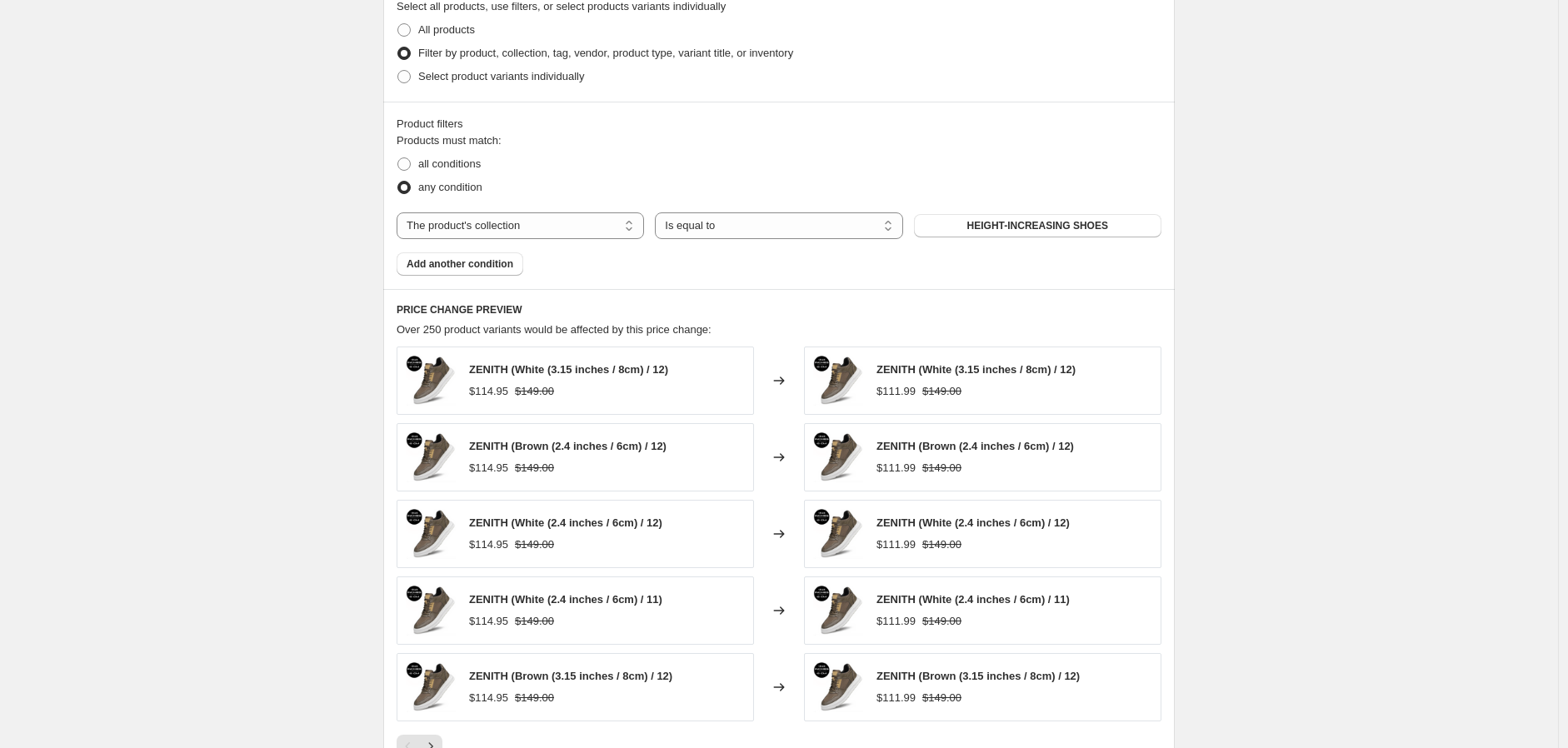
scroll to position [1018, 0]
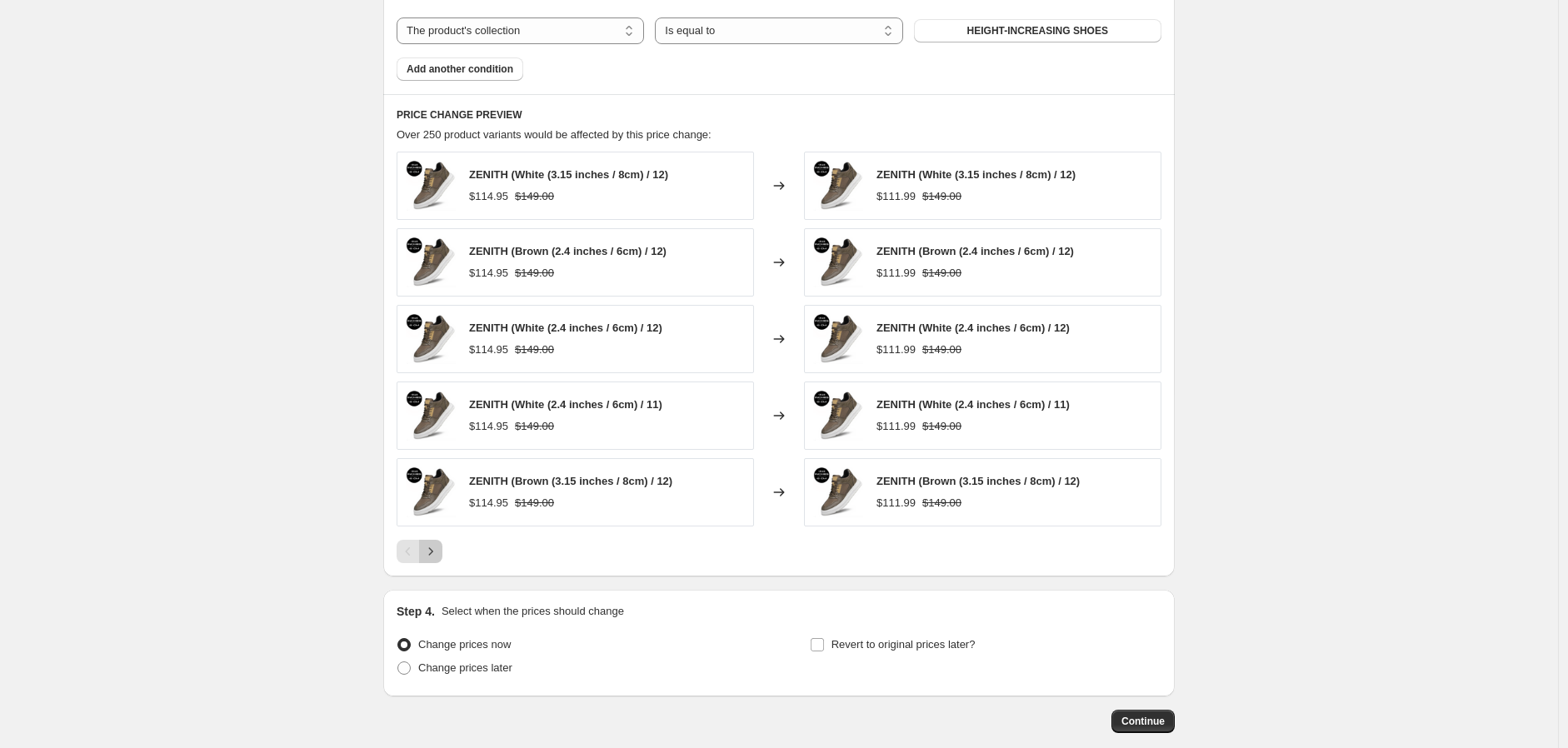
click at [439, 548] on icon "Next" at bounding box center [430, 551] width 17 height 17
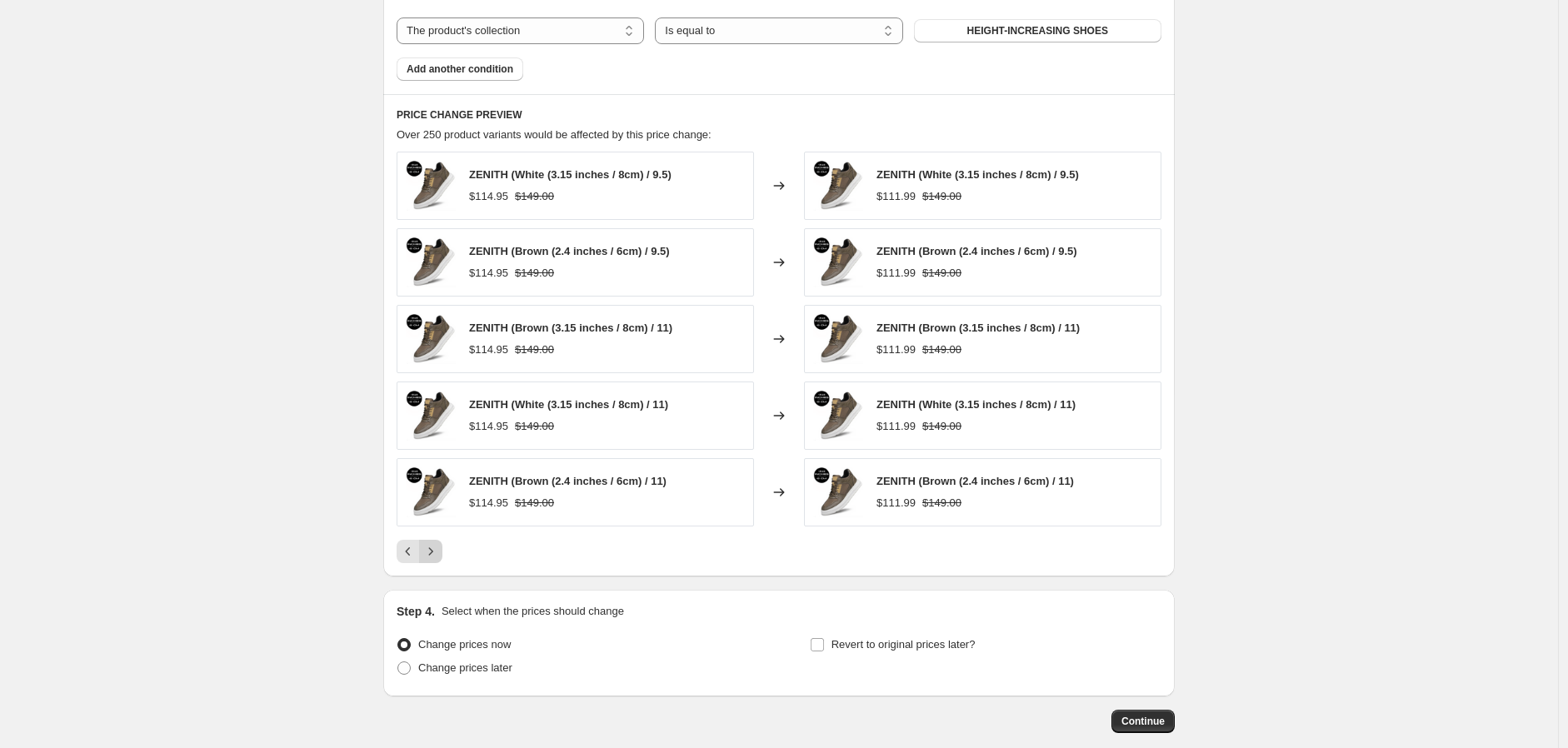
click at [439, 548] on icon "Next" at bounding box center [430, 551] width 17 height 17
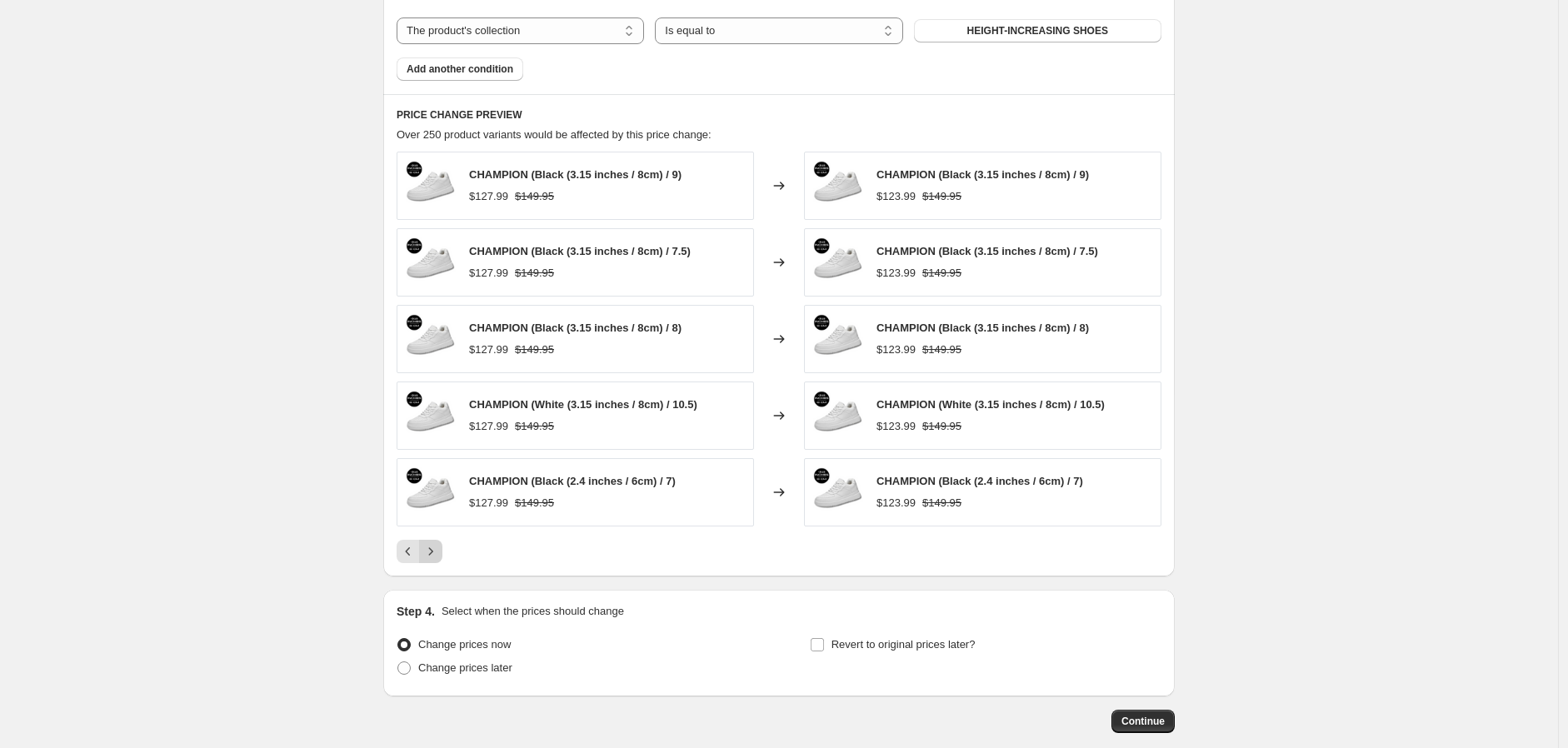
click at [439, 548] on icon "Next" at bounding box center [430, 551] width 17 height 17
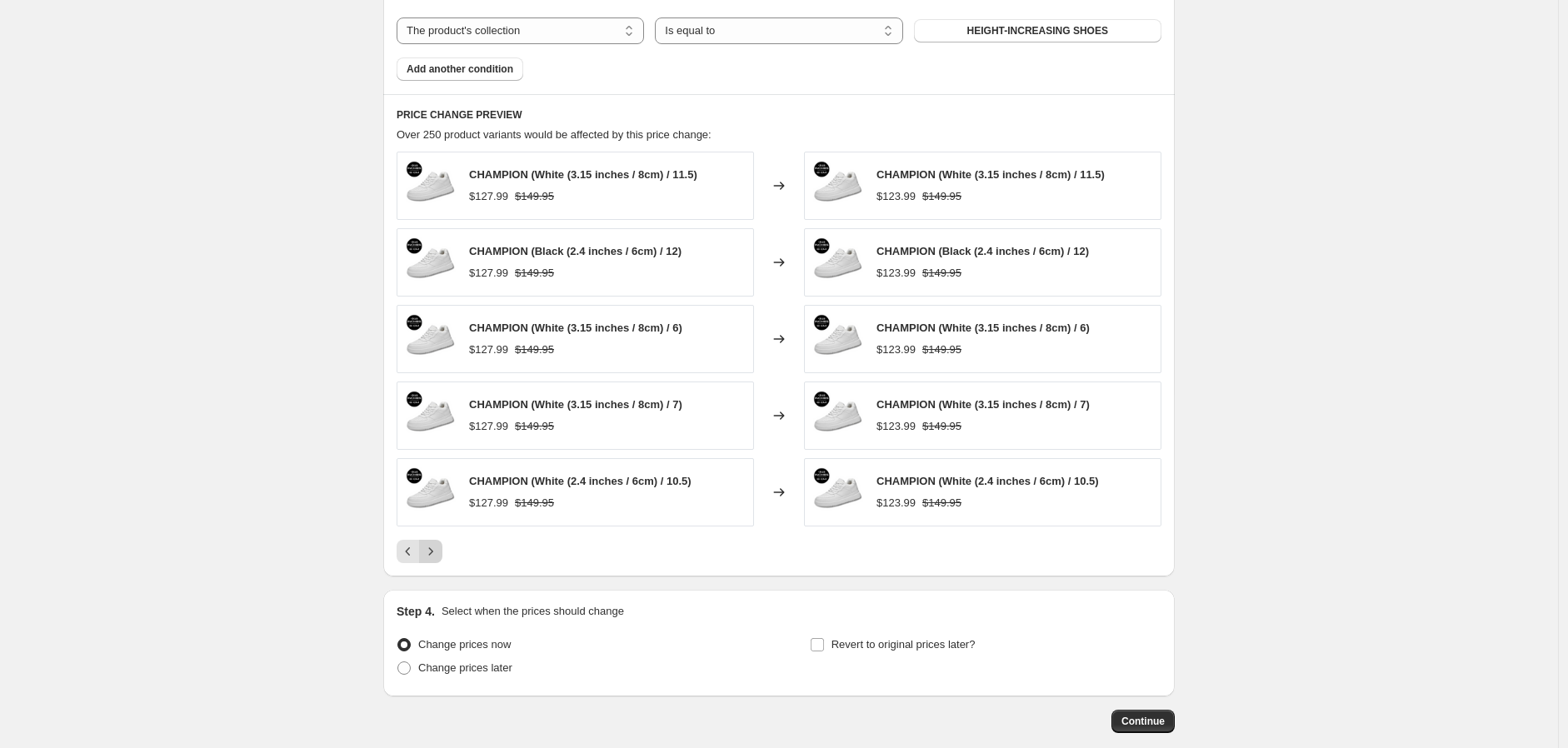
click at [439, 548] on icon "Next" at bounding box center [430, 551] width 17 height 17
click at [1129, 714] on button "Continue" at bounding box center [1143, 721] width 63 height 24
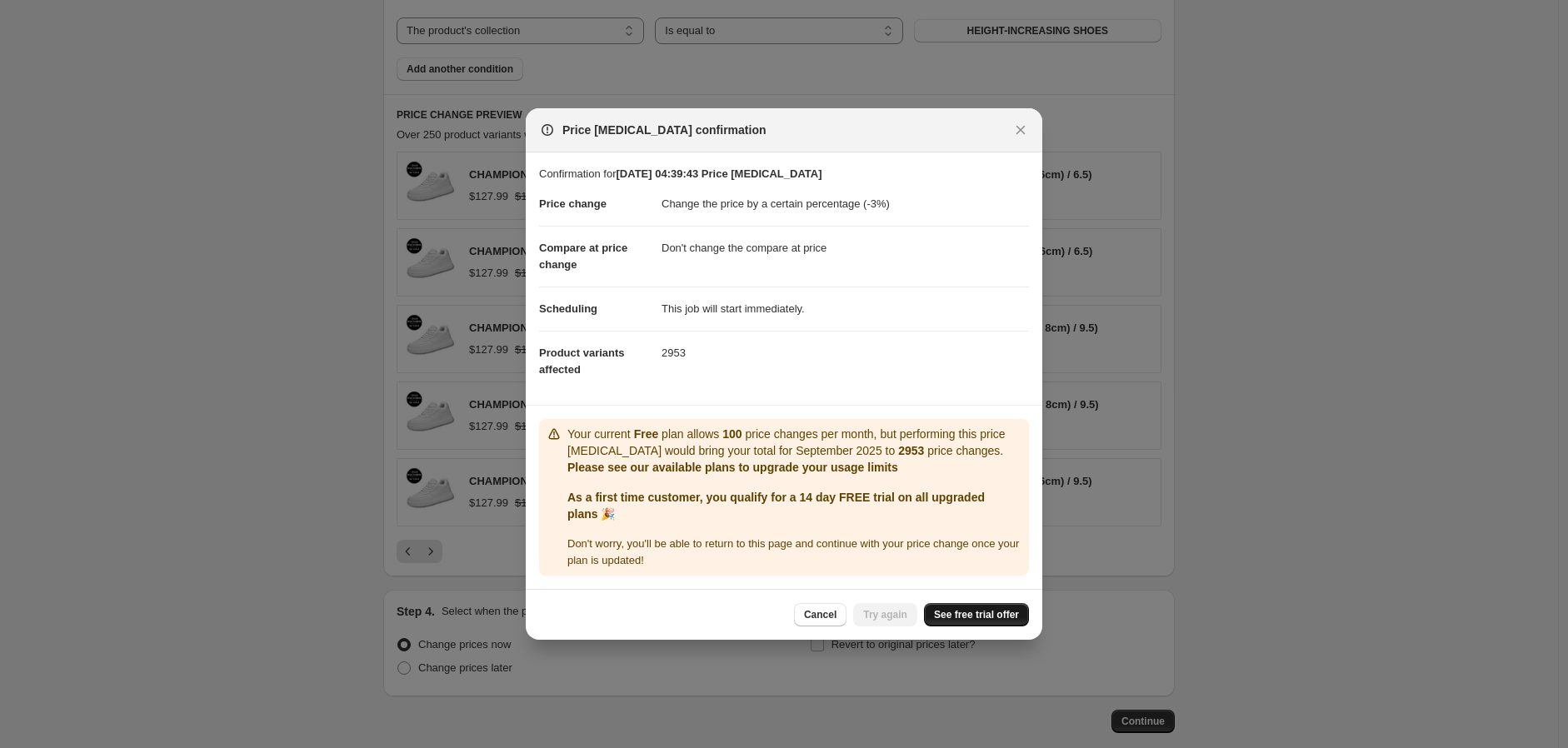
click at [947, 613] on link "See free trial offer" at bounding box center [977, 615] width 105 height 24
click at [1028, 122] on icon "Close" at bounding box center [1020, 129] width 17 height 17
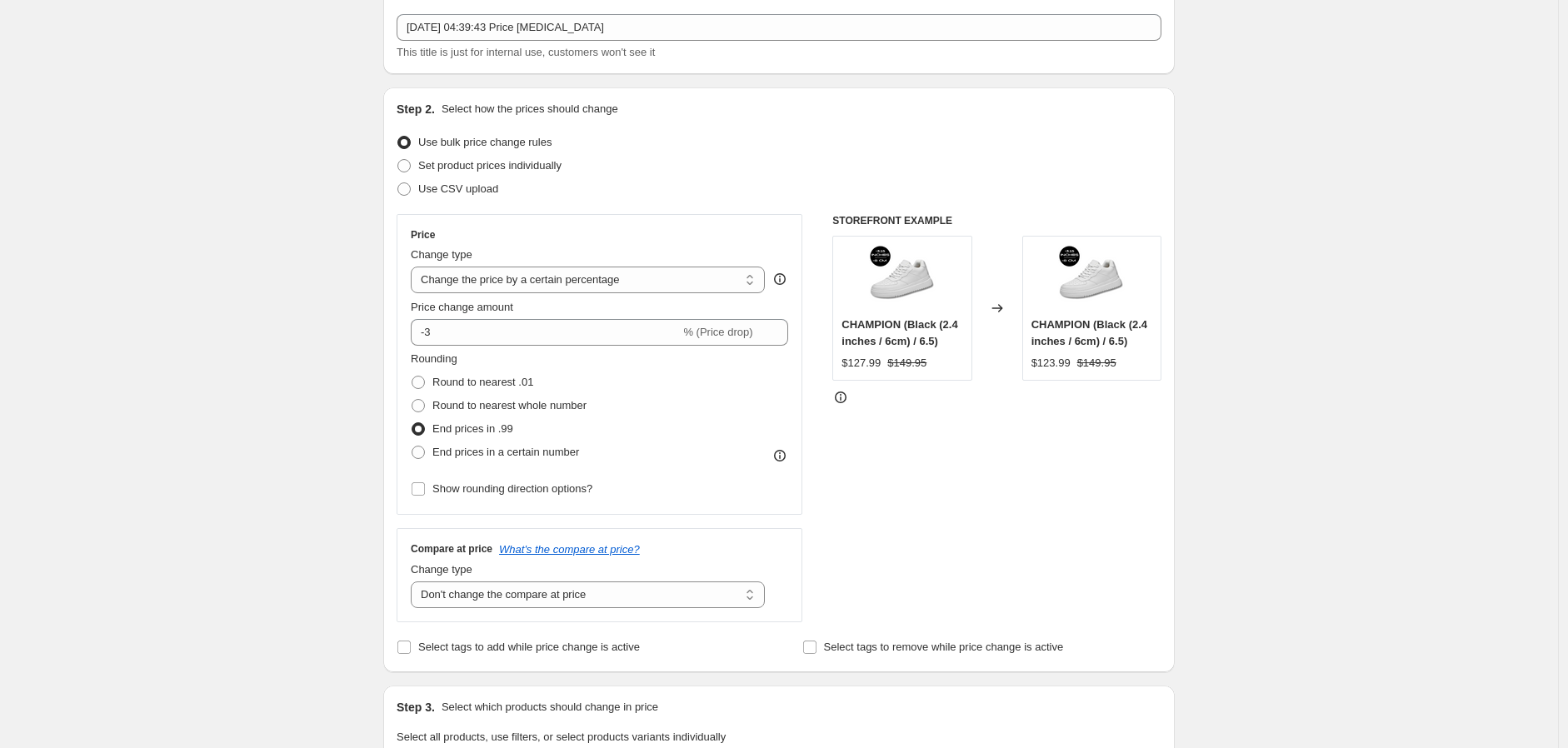
scroll to position [0, 0]
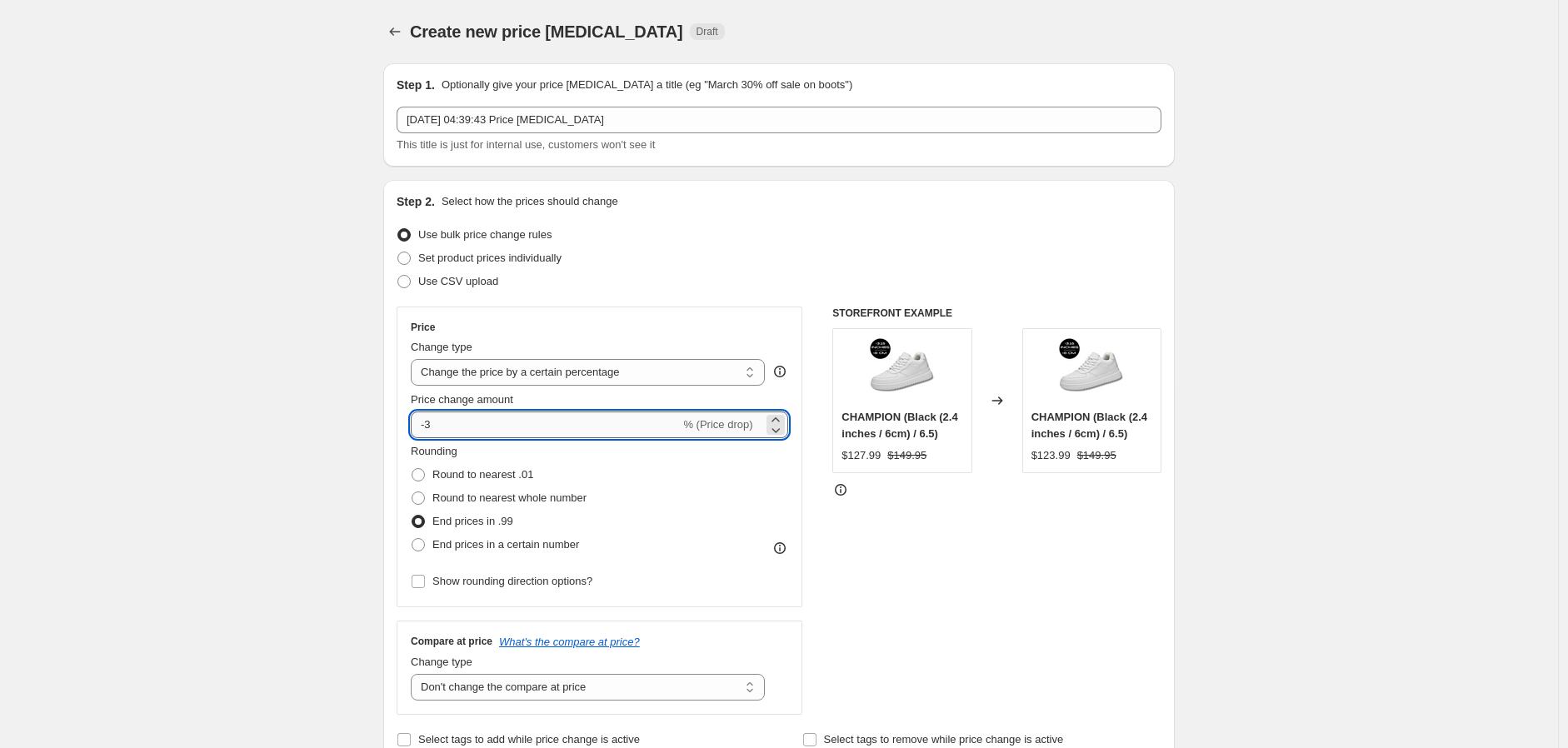
click at [478, 423] on input "-3" at bounding box center [546, 424] width 269 height 27
type input "-4"
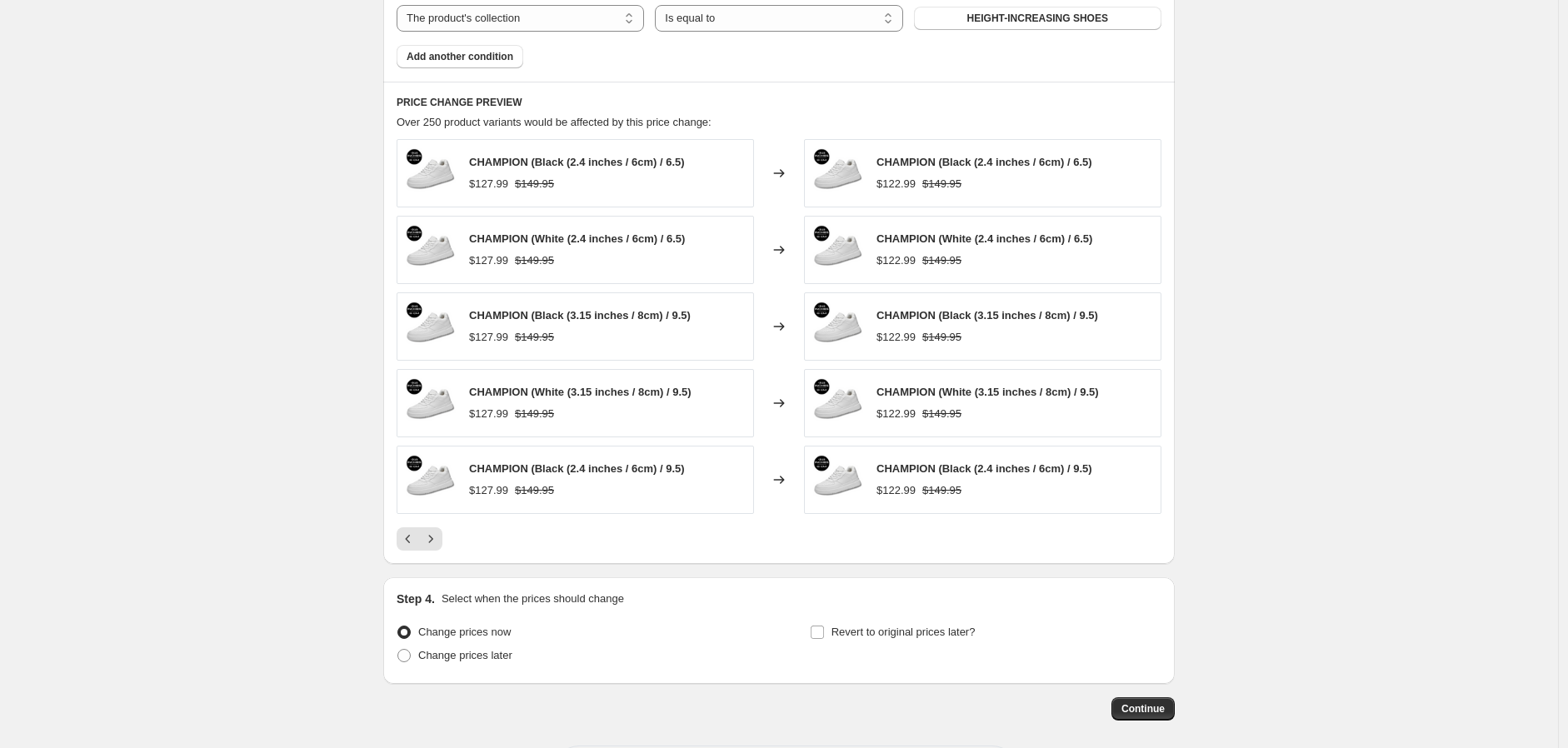
scroll to position [1105, 0]
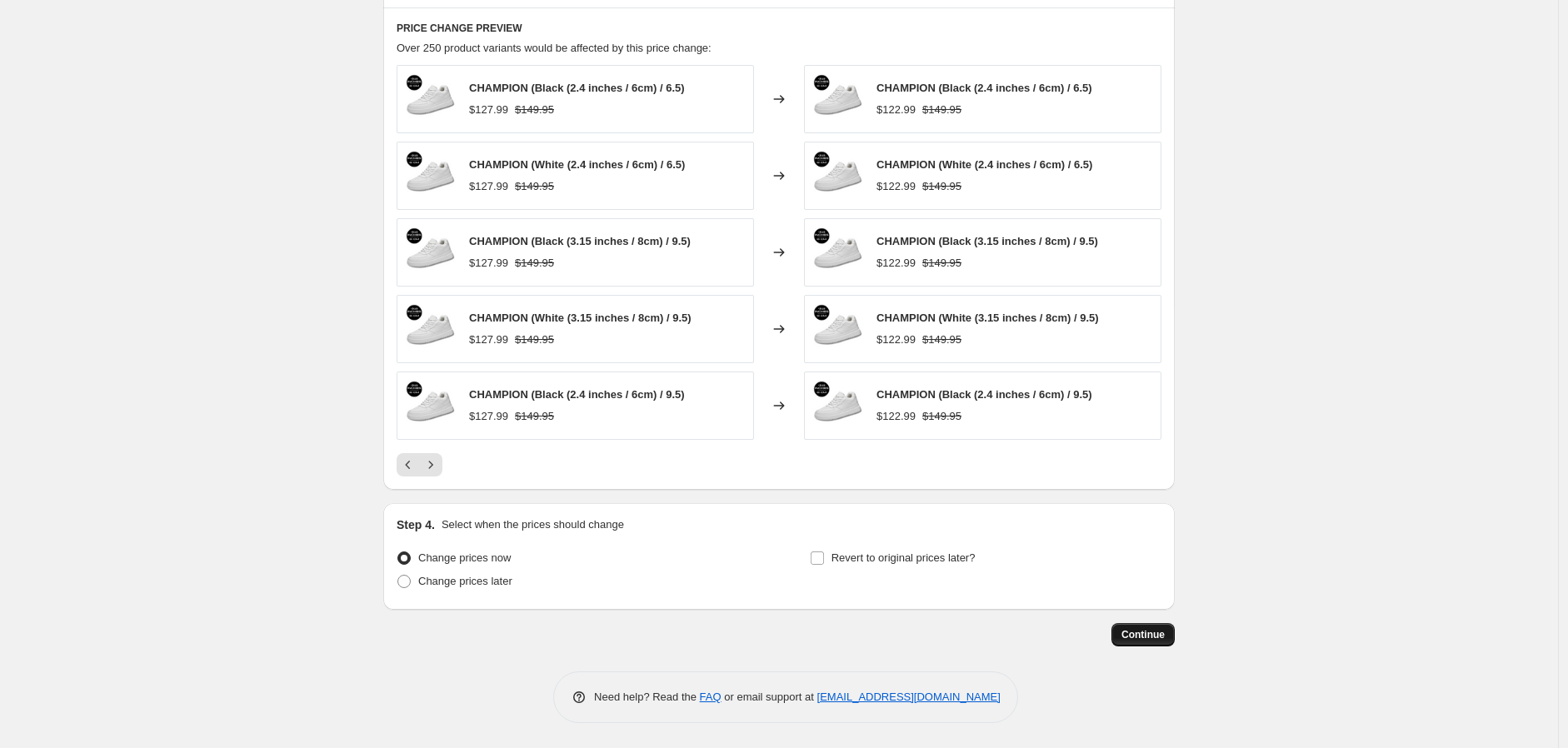
click at [1143, 624] on button "Continue" at bounding box center [1143, 634] width 63 height 24
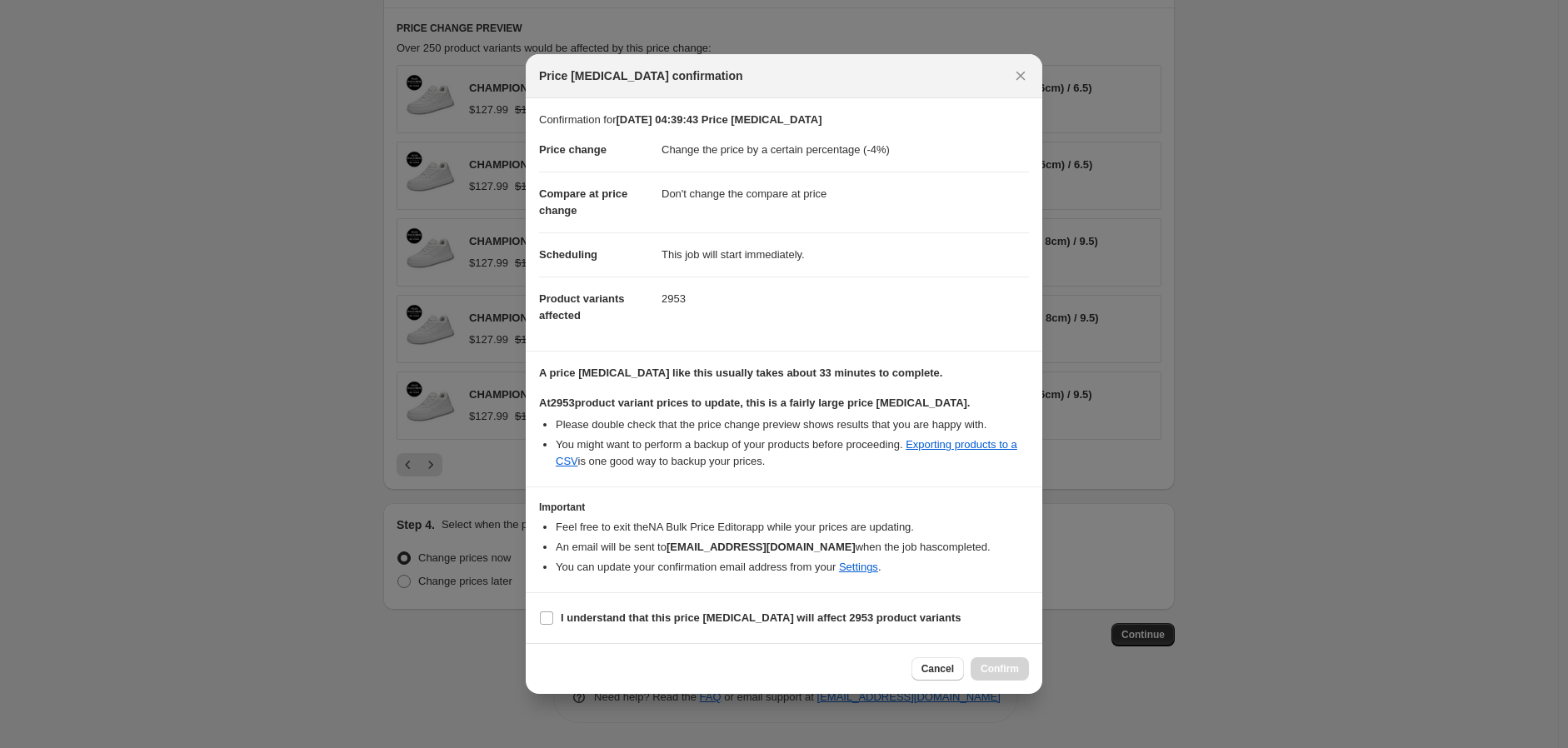
click at [812, 325] on dl "Price change Change the price by a certain percentage (-4%) Compare at price ch…" at bounding box center [784, 233] width 490 height 209
click at [542, 624] on input "I understand that this price change job will affect 2953 product variants" at bounding box center [546, 618] width 13 height 13
checkbox input "true"
click at [1028, 681] on button "Confirm" at bounding box center [1000, 669] width 58 height 24
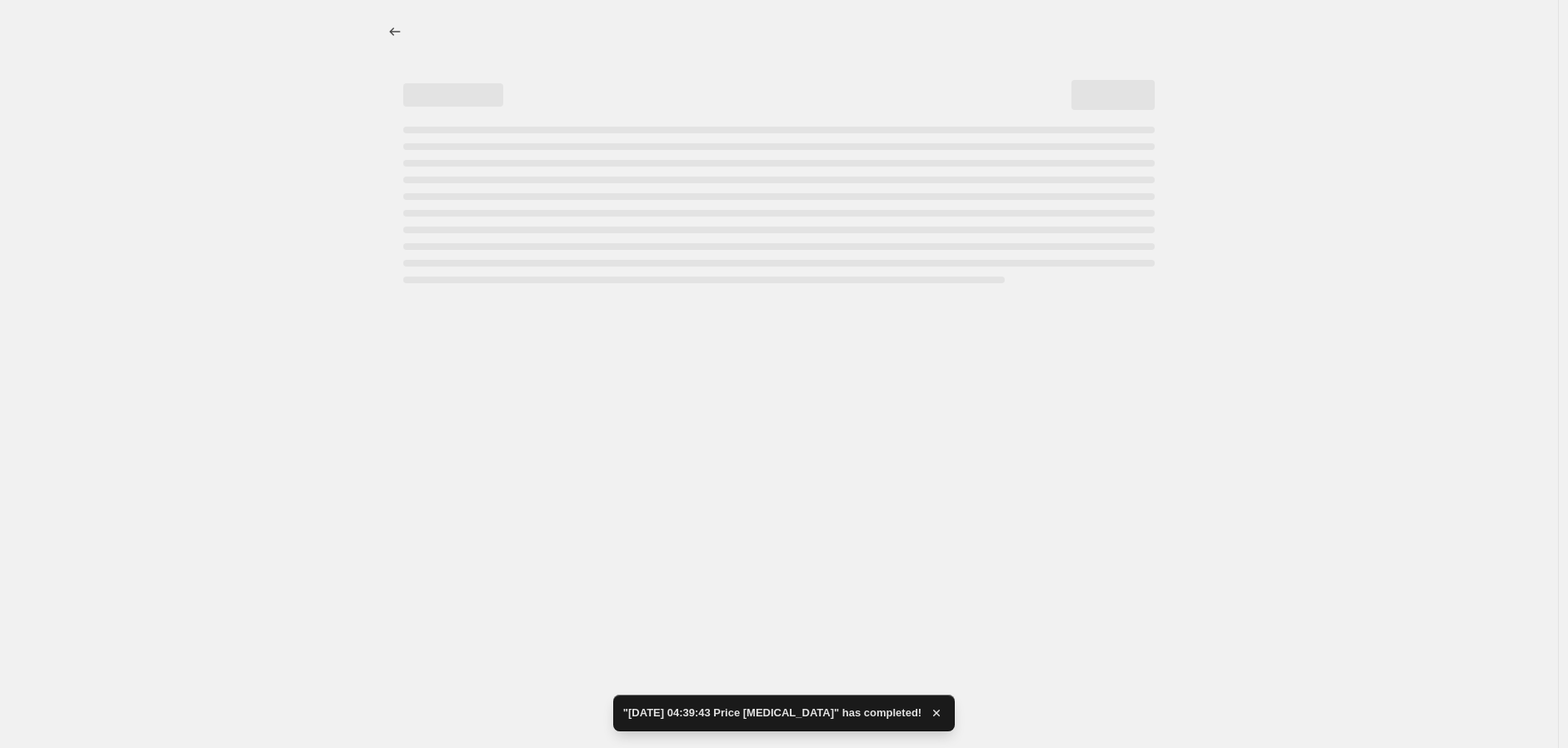
select select "percentage"
select select "no_change"
select select "collection"
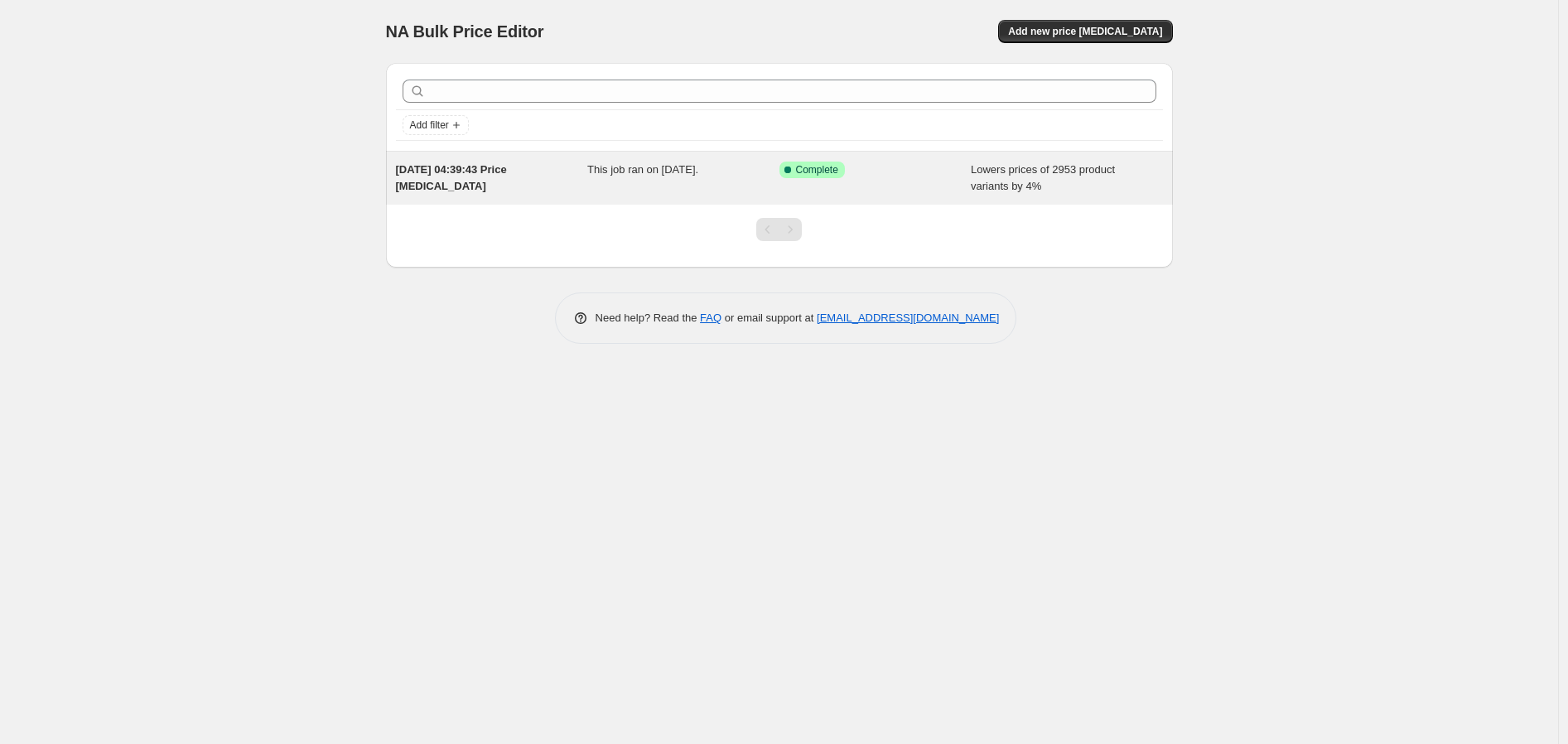
click at [614, 202] on div "4. Sept. 2025, 04:39:43 Price change job This job ran on 4. September 2025. Suc…" at bounding box center [779, 178] width 787 height 53
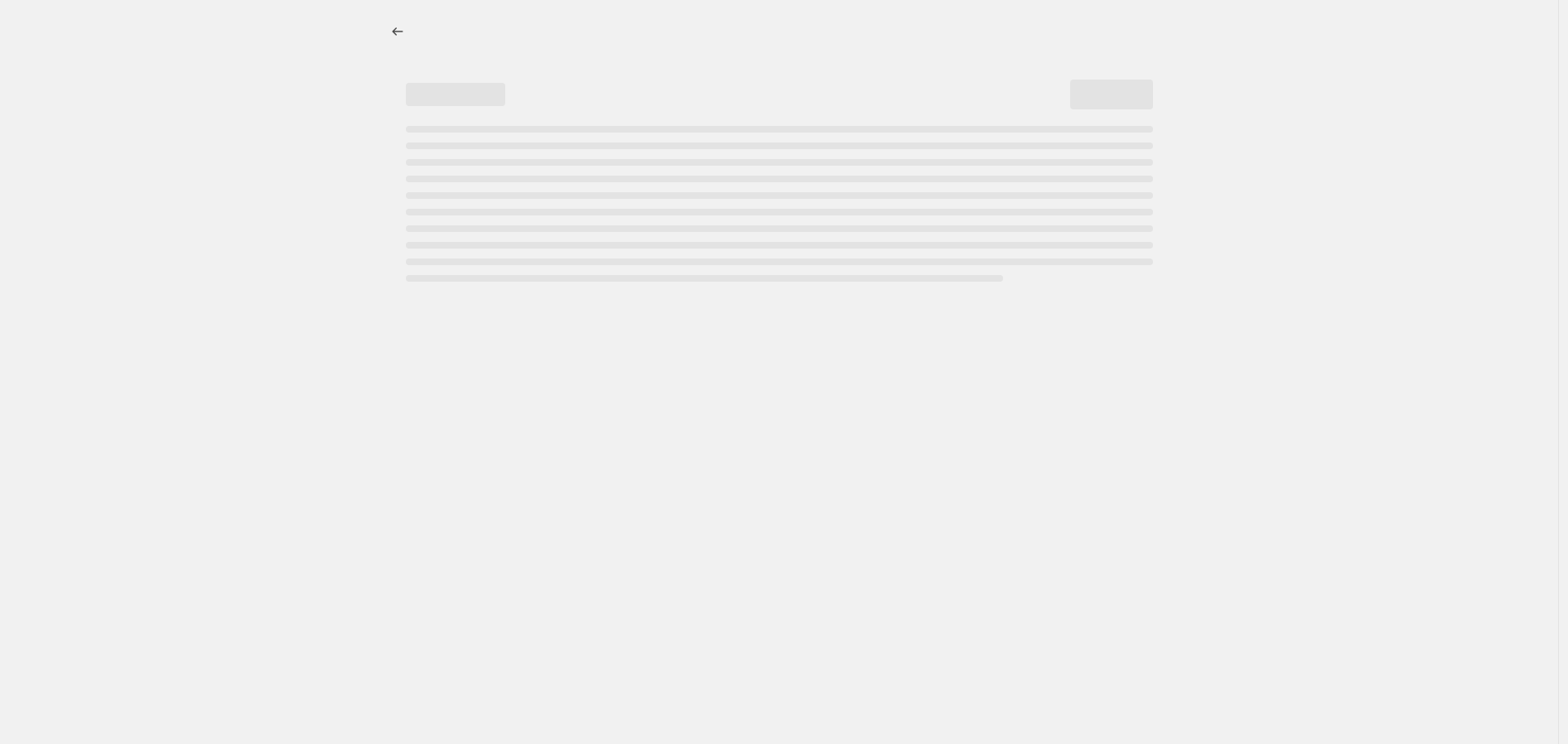
select select "percentage"
select select "no_change"
select select "collection"
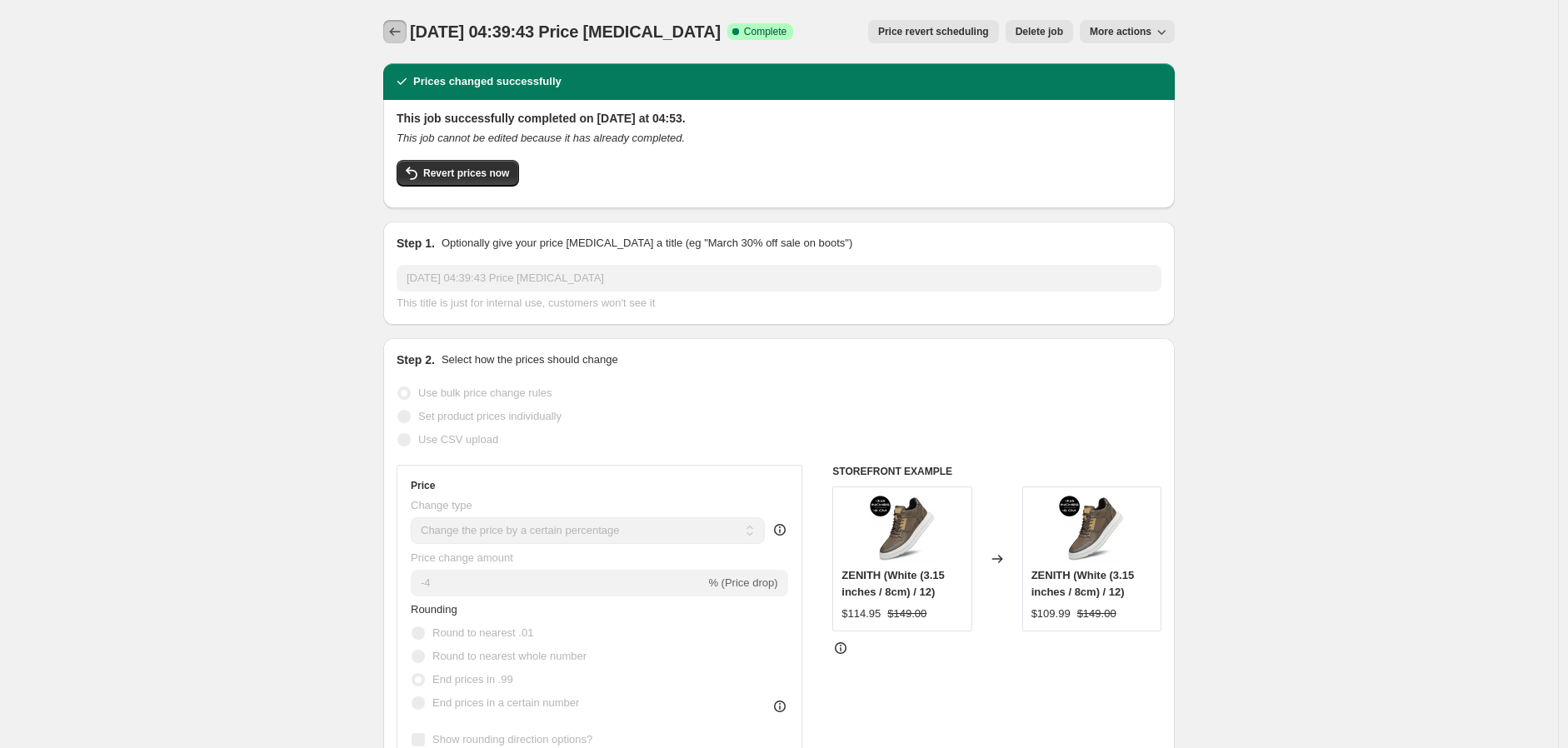
click at [406, 30] on button "Price change jobs" at bounding box center [395, 32] width 24 height 24
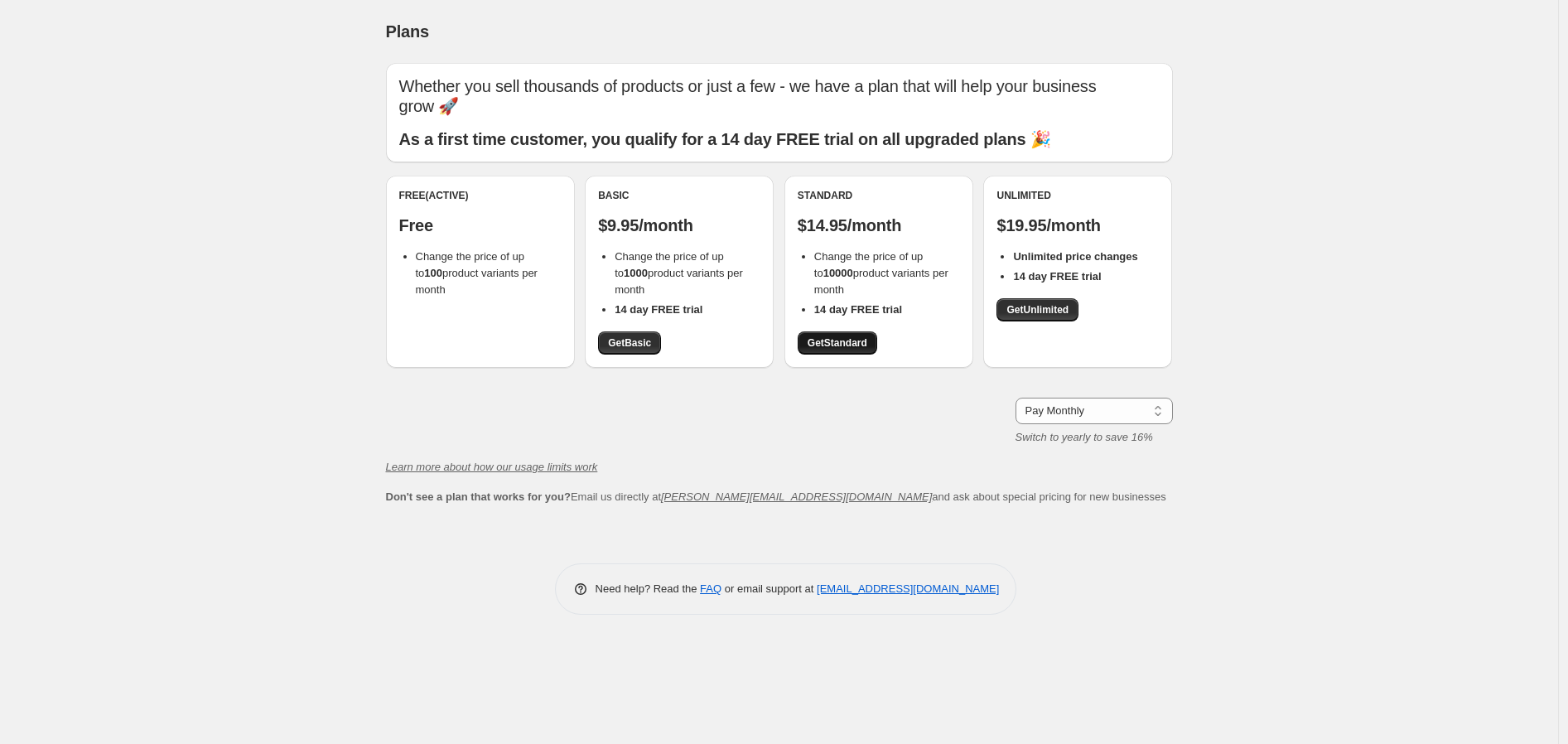
click at [830, 352] on link "Get Standard" at bounding box center [837, 343] width 80 height 24
